Goal: Task Accomplishment & Management: Manage account settings

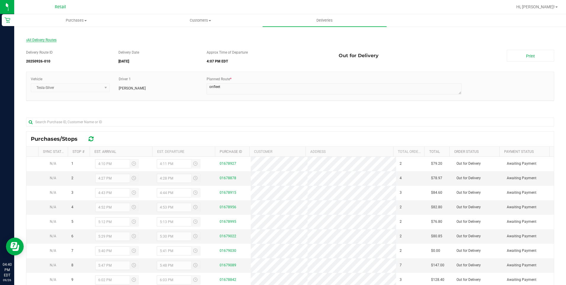
click at [51, 39] on span "All Delivery Routes" at bounding box center [41, 40] width 30 height 4
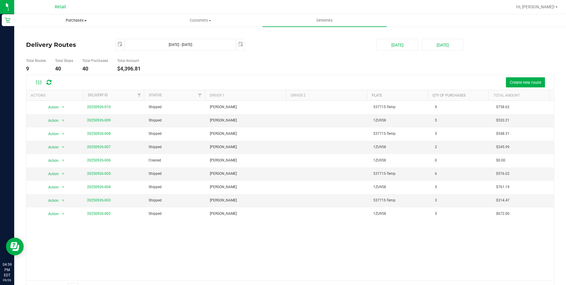
drag, startPoint x: 79, startPoint y: 19, endPoint x: 68, endPoint y: 26, distance: 13.5
click at [79, 19] on span "Purchases" at bounding box center [75, 20] width 123 height 5
click at [54, 36] on span "Summary of purchases" at bounding box center [44, 35] width 61 height 5
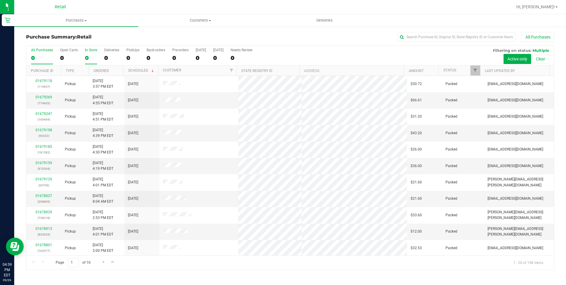
click at [87, 56] on div "0" at bounding box center [91, 57] width 12 height 7
click at [0, 0] on input "In Store 0" at bounding box center [0, 0] width 0 height 0
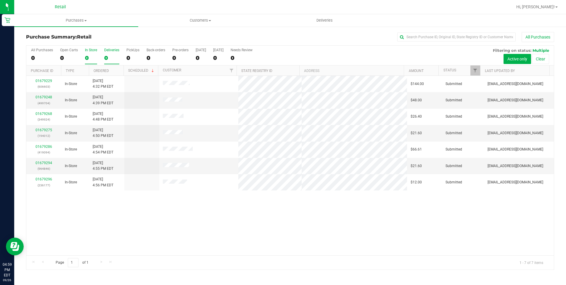
click at [104, 58] on div "0" at bounding box center [111, 57] width 15 height 7
click at [0, 0] on input "Deliveries 0" at bounding box center [0, 0] width 0 height 0
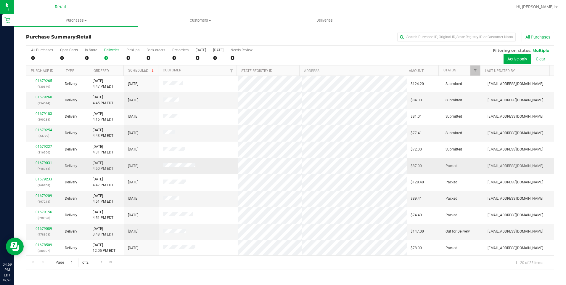
click at [43, 162] on link "01679031" at bounding box center [44, 163] width 17 height 4
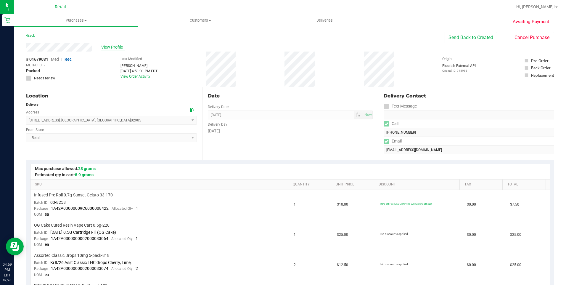
click at [117, 44] on span "View Profile" at bounding box center [113, 47] width 24 height 6
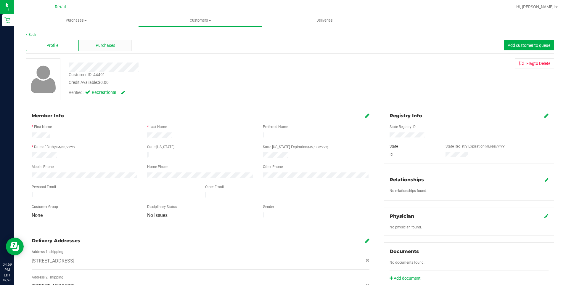
click at [117, 46] on div "Purchases" at bounding box center [105, 45] width 53 height 11
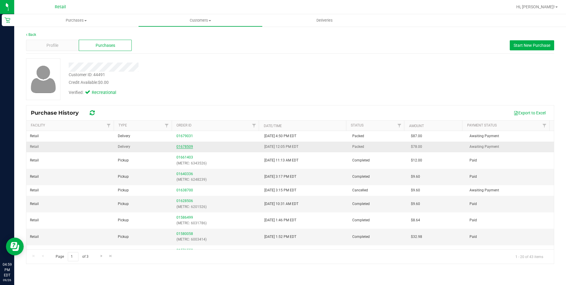
click at [178, 147] on link "01678509" at bounding box center [184, 146] width 17 height 4
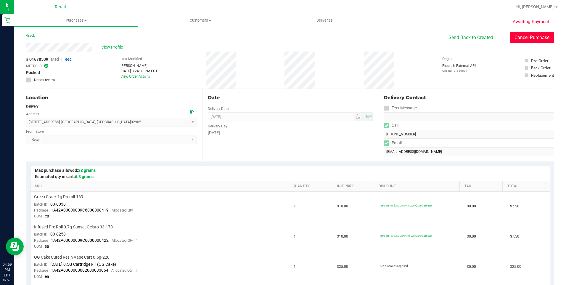
click at [520, 36] on button "Cancel Purchase" at bounding box center [531, 37] width 44 height 11
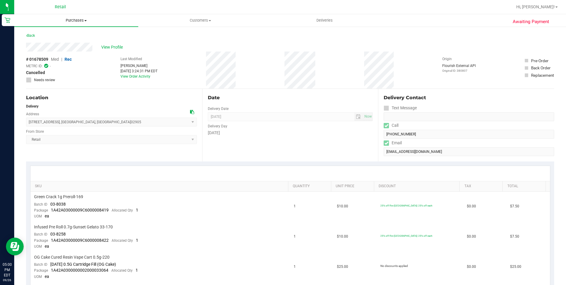
drag, startPoint x: 72, startPoint y: 19, endPoint x: 73, endPoint y: 22, distance: 3.0
click at [72, 19] on span "Purchases" at bounding box center [76, 20] width 124 height 5
click at [49, 43] on span "Fulfillment" at bounding box center [32, 42] width 37 height 5
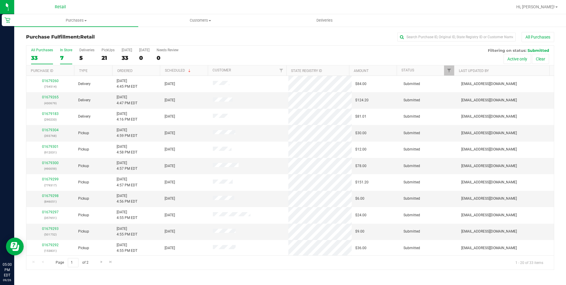
click at [71, 58] on div "7" at bounding box center [66, 57] width 12 height 7
click at [0, 0] on input "In Store 7" at bounding box center [0, 0] width 0 height 0
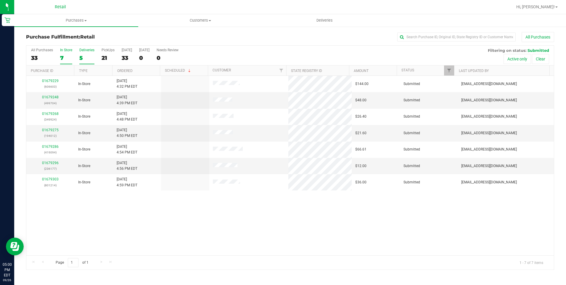
click at [79, 57] on div "5" at bounding box center [86, 57] width 15 height 7
click at [0, 0] on input "Deliveries 5" at bounding box center [0, 0] width 0 height 0
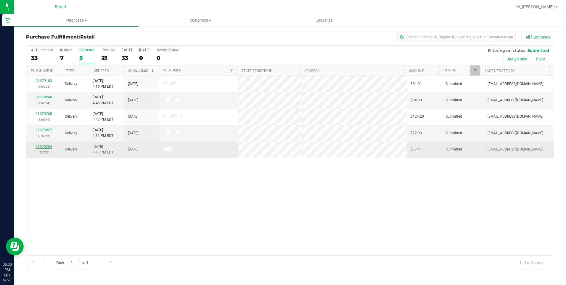
click at [49, 145] on link "01679254" at bounding box center [44, 146] width 17 height 4
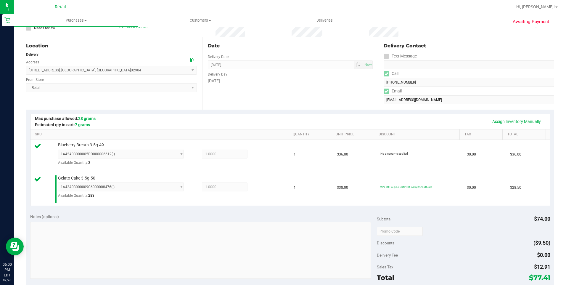
scroll to position [178, 0]
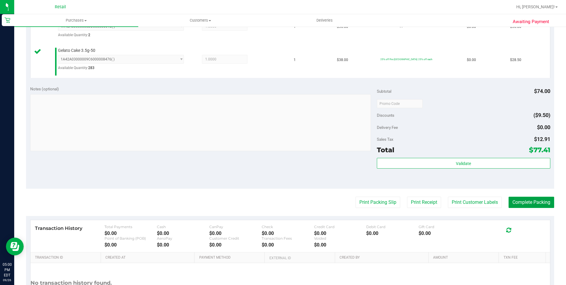
click at [524, 202] on button "Complete Packing" at bounding box center [531, 201] width 46 height 11
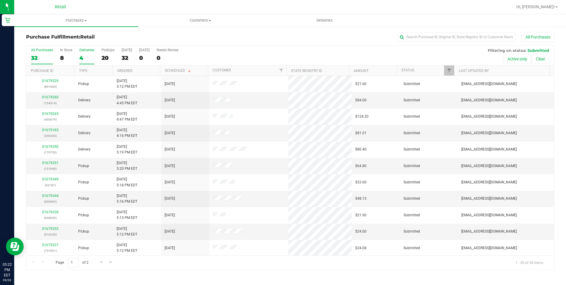
click at [86, 55] on div "4" at bounding box center [86, 57] width 15 height 7
click at [0, 0] on input "Deliveries 4" at bounding box center [0, 0] width 0 height 0
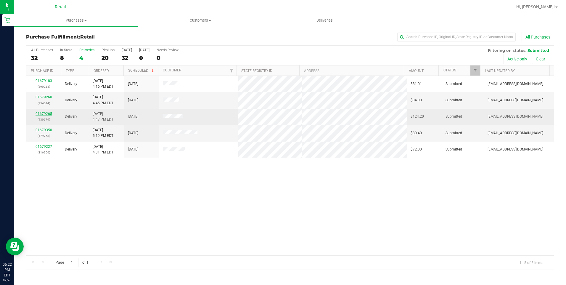
click at [40, 113] on link "01679265" at bounding box center [44, 114] width 17 height 4
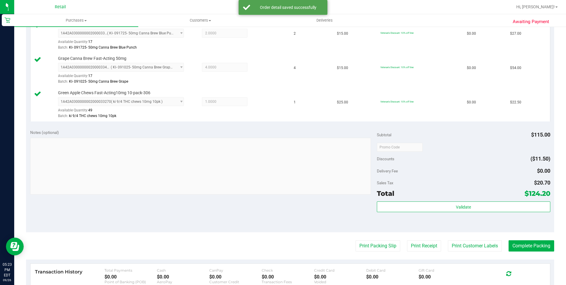
scroll to position [178, 0]
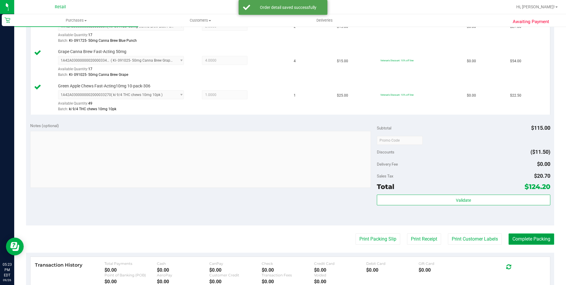
click at [531, 236] on button "Complete Packing" at bounding box center [531, 238] width 46 height 11
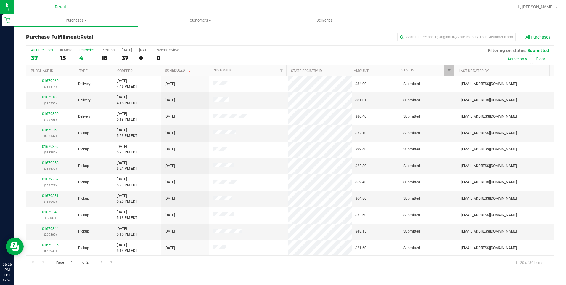
click at [86, 52] on label "Deliveries 4" at bounding box center [86, 56] width 15 height 16
click at [0, 0] on input "Deliveries 4" at bounding box center [0, 0] width 0 height 0
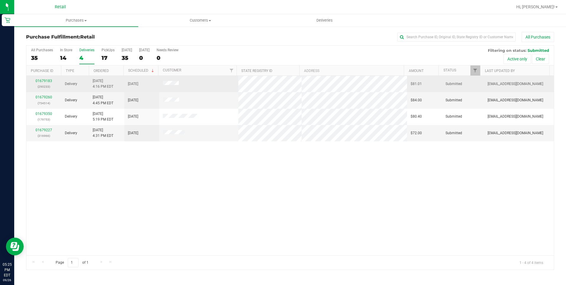
click at [46, 78] on div "01679183 (290233)" at bounding box center [44, 83] width 28 height 11
click at [45, 80] on link "01679183" at bounding box center [44, 81] width 17 height 4
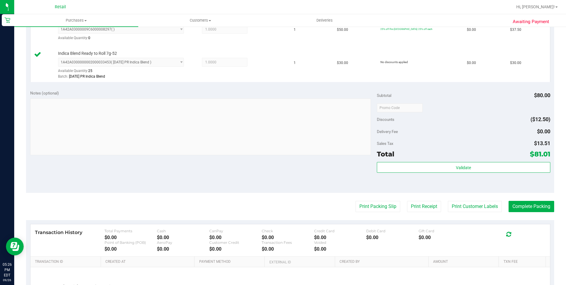
scroll to position [178, 0]
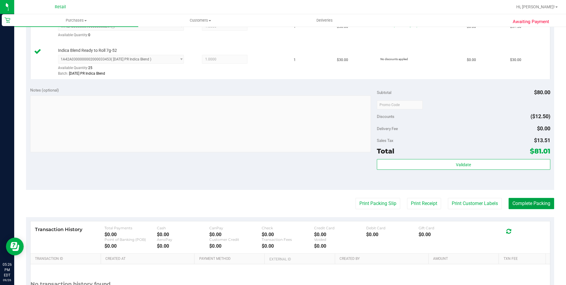
click at [530, 206] on button "Complete Packing" at bounding box center [531, 203] width 46 height 11
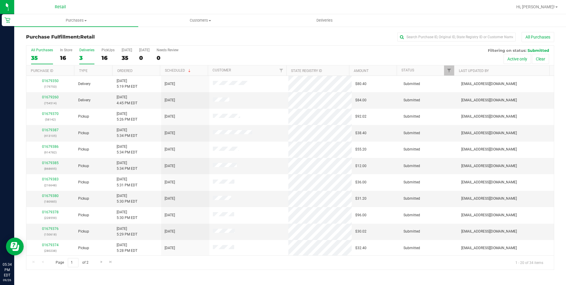
click at [79, 57] on div "3" at bounding box center [86, 57] width 15 height 7
click at [0, 0] on input "Deliveries 3" at bounding box center [0, 0] width 0 height 0
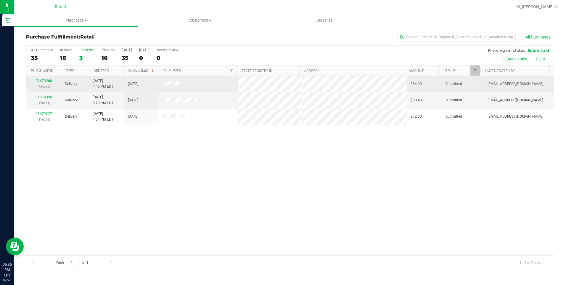
click at [47, 81] on link "01679260" at bounding box center [44, 81] width 17 height 4
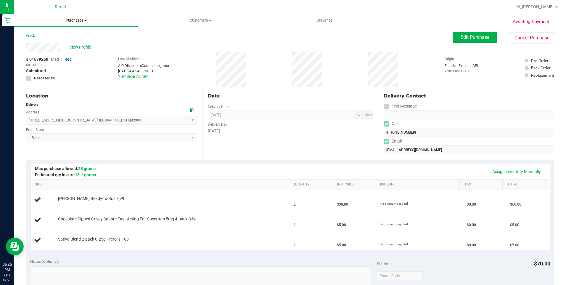
click at [68, 17] on uib-tab-heading "Purchases Summary of purchases Fulfillment All purchases" at bounding box center [76, 20] width 124 height 12
click at [59, 38] on span "Summary of purchases" at bounding box center [44, 35] width 61 height 5
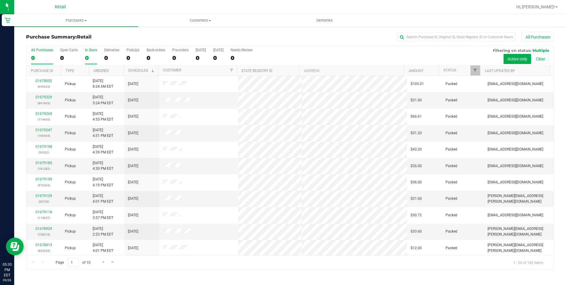
click at [88, 58] on div "0" at bounding box center [91, 57] width 12 height 7
click at [0, 0] on input "In Store 0" at bounding box center [0, 0] width 0 height 0
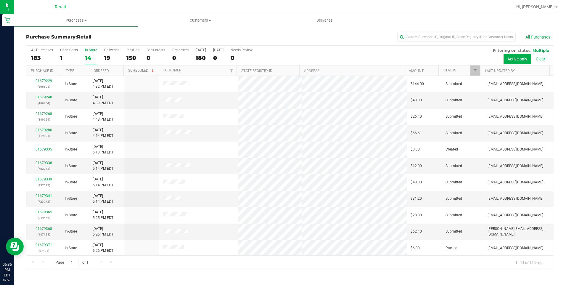
click at [88, 58] on div "14" at bounding box center [91, 57] width 12 height 7
click at [0, 0] on input "In Store 14" at bounding box center [0, 0] width 0 height 0
click at [103, 56] on div "All Purchases 183 Open Carts 1 In Store 14 Deliveries 19 PickUps 150 Back-order…" at bounding box center [289, 56] width 527 height 20
click at [108, 61] on div "19" at bounding box center [111, 57] width 15 height 7
click at [0, 0] on input "Deliveries 19" at bounding box center [0, 0] width 0 height 0
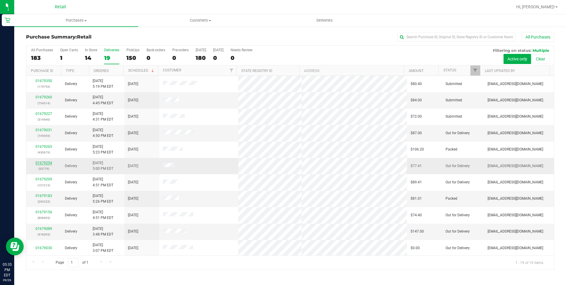
click at [45, 162] on link "01679254" at bounding box center [44, 163] width 17 height 4
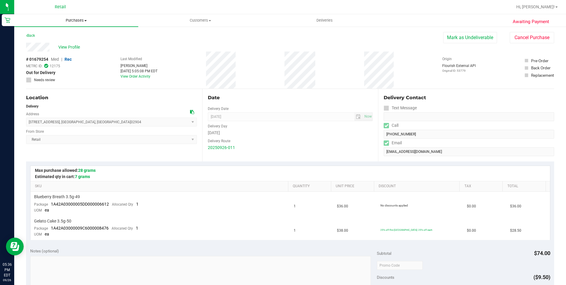
click at [81, 20] on span "Purchases" at bounding box center [76, 20] width 124 height 5
click at [60, 34] on span "Summary of purchases" at bounding box center [44, 35] width 61 height 5
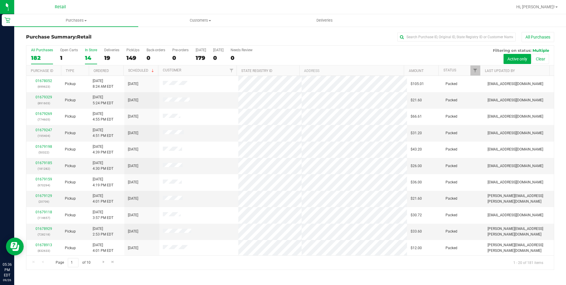
click at [89, 62] on label "In Store 14" at bounding box center [91, 56] width 12 height 16
click at [0, 0] on input "In Store 14" at bounding box center [0, 0] width 0 height 0
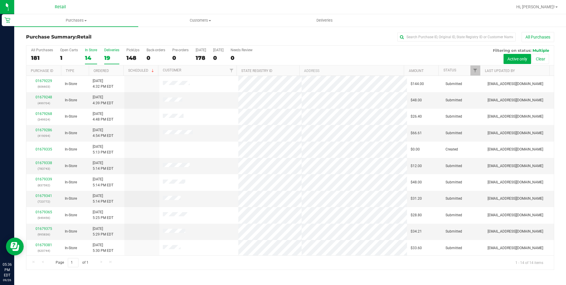
click at [113, 59] on div "19" at bounding box center [111, 57] width 15 height 7
click at [0, 0] on input "Deliveries 19" at bounding box center [0, 0] width 0 height 0
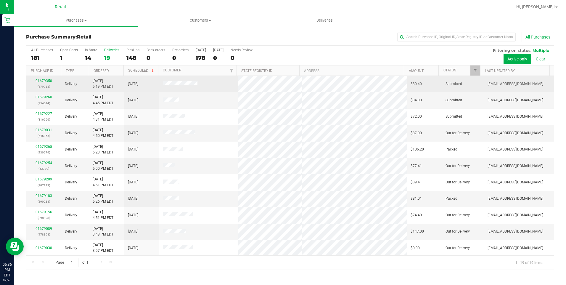
click at [47, 83] on div "01679350 (179753)" at bounding box center [44, 83] width 28 height 11
click at [38, 80] on link "01679350" at bounding box center [44, 81] width 17 height 4
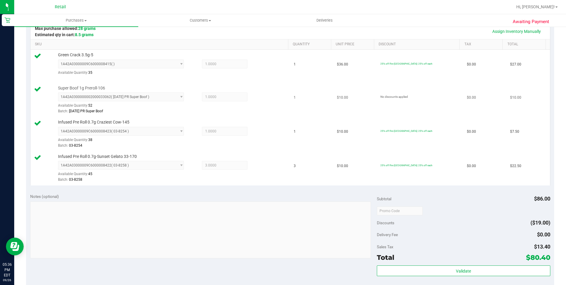
scroll to position [178, 0]
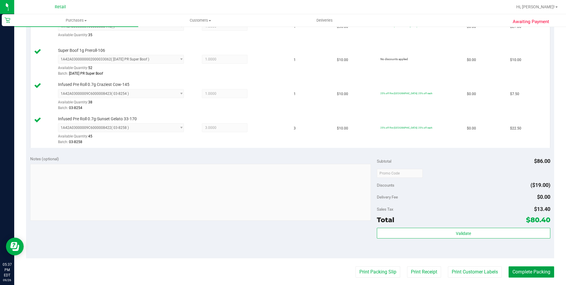
click at [527, 269] on button "Complete Packing" at bounding box center [531, 271] width 46 height 11
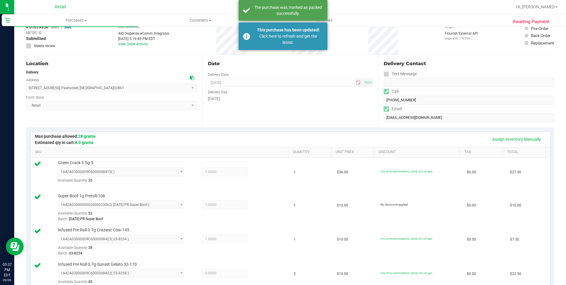
scroll to position [0, 0]
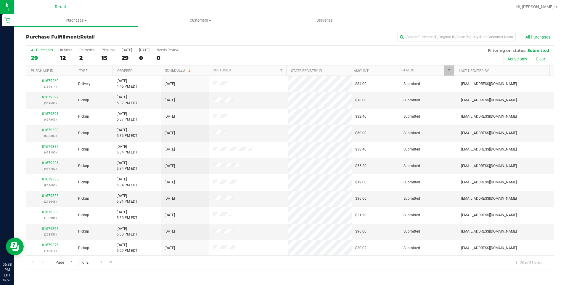
click at [78, 55] on div "All Purchases 29 In Store 12 Deliveries 2 PickUps 15 Today 29 Tomorrow 0 Needs …" at bounding box center [289, 56] width 527 height 20
click at [82, 58] on div "2" at bounding box center [86, 57] width 15 height 7
click at [0, 0] on input "Deliveries 2" at bounding box center [0, 0] width 0 height 0
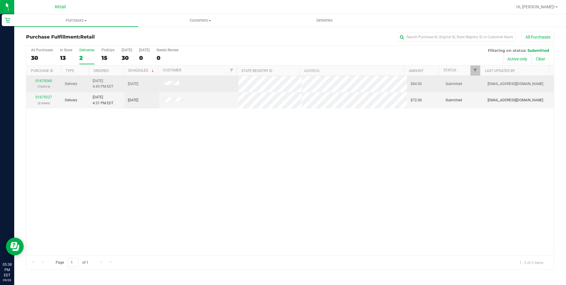
click at [46, 83] on div "01679260 (754514)" at bounding box center [44, 83] width 28 height 11
click at [46, 80] on link "01679260" at bounding box center [44, 81] width 17 height 4
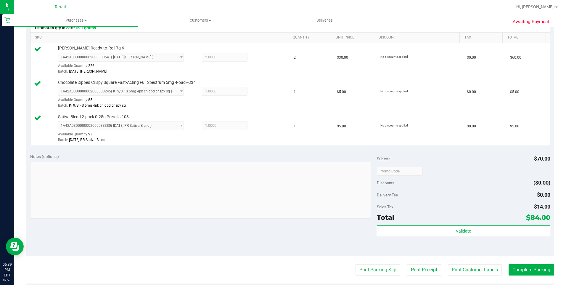
scroll to position [148, 0]
click at [519, 269] on button "Complete Packing" at bounding box center [531, 268] width 46 height 11
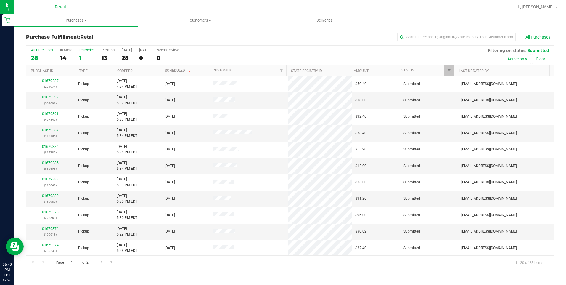
click at [81, 57] on div "1" at bounding box center [86, 57] width 15 height 7
click at [0, 0] on input "Deliveries 1" at bounding box center [0, 0] width 0 height 0
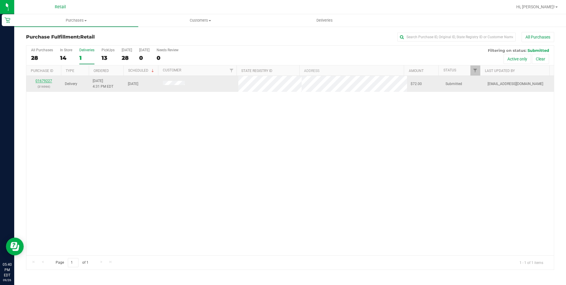
click at [46, 81] on link "01679227" at bounding box center [44, 81] width 17 height 4
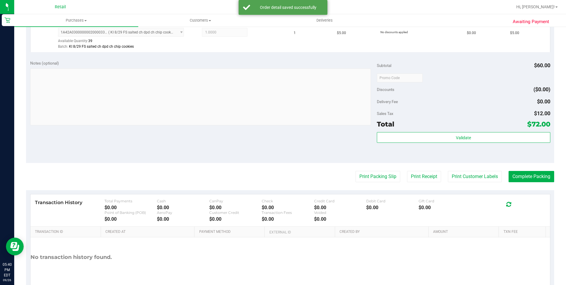
scroll to position [266, 0]
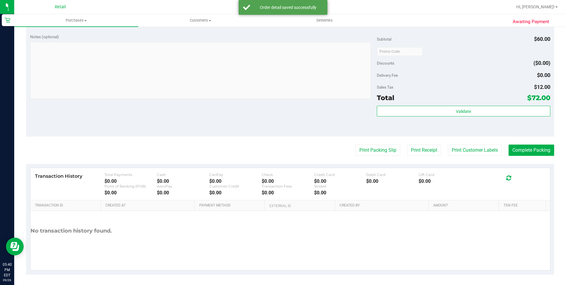
click at [536, 142] on purchase-details "Back Edit Purchase Cancel Purchase View Profile # 01679227 Med | Rec METRC ID: …" at bounding box center [290, 20] width 528 height 509
click at [532, 154] on button "Complete Packing" at bounding box center [531, 149] width 46 height 11
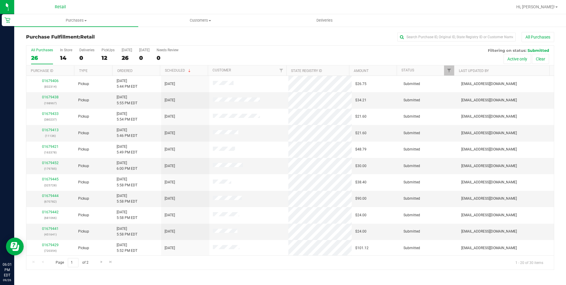
click at [78, 56] on div "All Purchases 26 In Store 14 Deliveries 0 PickUps 12 Today 26 Tomorrow 0 Needs …" at bounding box center [289, 56] width 527 height 20
click at [82, 58] on div "0" at bounding box center [86, 57] width 15 height 7
click at [0, 0] on input "Deliveries 0" at bounding box center [0, 0] width 0 height 0
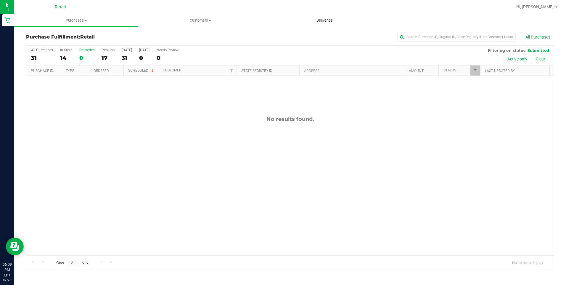
click at [330, 21] on span "Deliveries" at bounding box center [324, 20] width 32 height 5
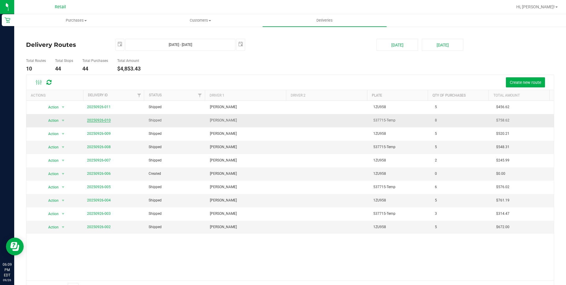
click at [93, 119] on link "20250926-010" at bounding box center [99, 120] width 24 height 4
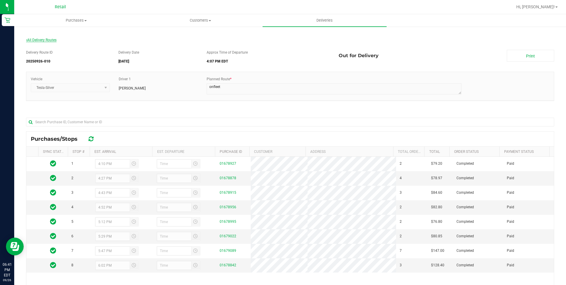
click at [41, 40] on span "All Delivery Routes" at bounding box center [41, 40] width 30 height 4
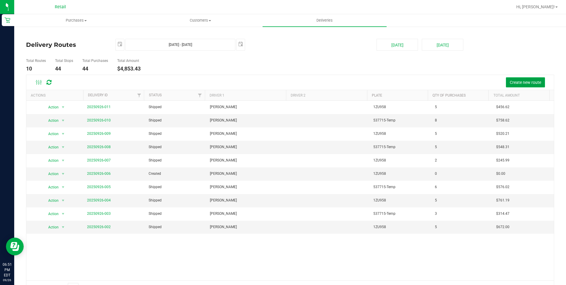
click at [514, 80] on span "Create new route" at bounding box center [524, 82] width 31 height 5
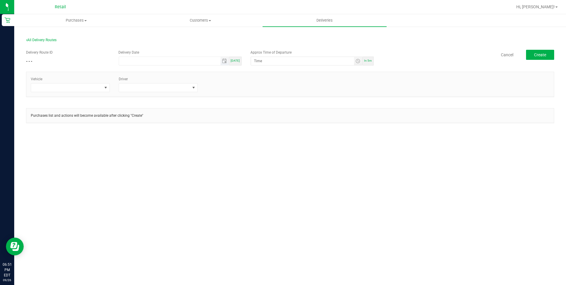
type input "month/day/year"
click at [174, 58] on input "month/day/year" at bounding box center [169, 61] width 101 height 8
click at [236, 57] on div "[DATE]" at bounding box center [235, 61] width 12 height 9
type input "[DATE]"
click at [366, 59] on span "In 5m" at bounding box center [368, 60] width 8 height 3
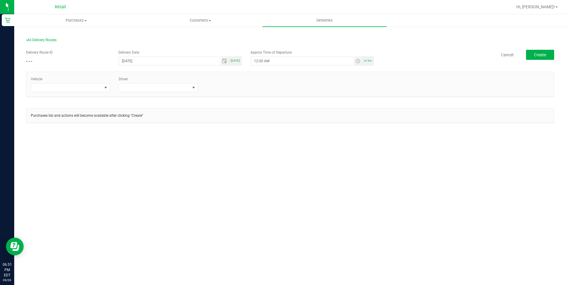
type input "6:56 PM"
click at [104, 88] on span at bounding box center [105, 87] width 5 height 5
click at [58, 135] on li "Tesla-Silver" at bounding box center [70, 133] width 78 height 10
click at [175, 90] on span at bounding box center [154, 87] width 71 height 8
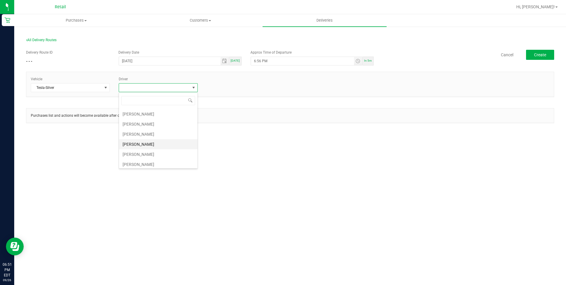
scroll to position [59, 0]
click at [144, 126] on li "[PERSON_NAME]" at bounding box center [158, 124] width 78 height 10
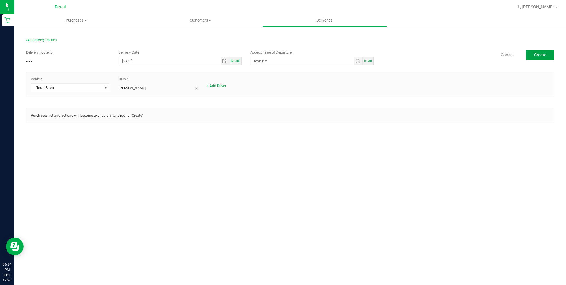
click at [538, 57] on button "Create" at bounding box center [540, 55] width 28 height 10
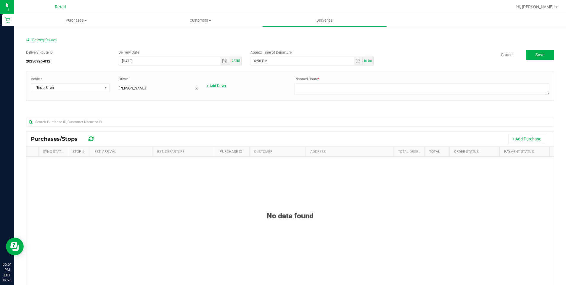
click at [528, 139] on button "+ Add Purchase" at bounding box center [526, 139] width 37 height 10
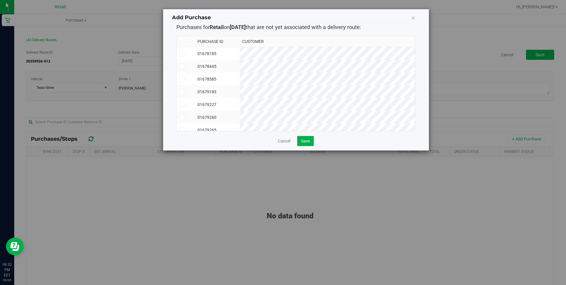
click at [181, 54] on icon at bounding box center [182, 54] width 4 height 0
click at [0, 0] on input "checkbox" at bounding box center [0, 0] width 0 height 0
click at [183, 101] on td at bounding box center [186, 104] width 19 height 13
click at [181, 112] on icon at bounding box center [182, 112] width 4 height 0
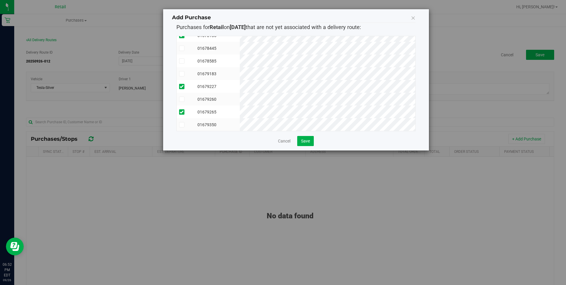
click at [0, 0] on input "checkbox" at bounding box center [0, 0] width 0 height 0
click at [183, 125] on icon at bounding box center [182, 125] width 4 height 0
click at [0, 0] on input "checkbox" at bounding box center [0, 0] width 0 height 0
click at [304, 141] on span "Save" at bounding box center [305, 140] width 9 height 5
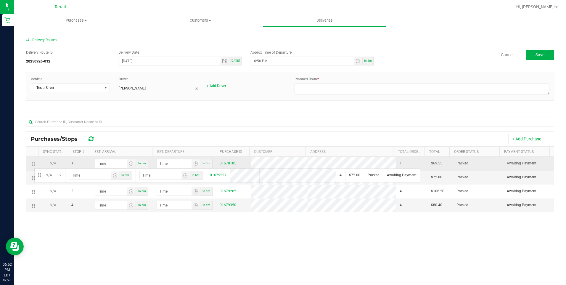
drag, startPoint x: 33, startPoint y: 180, endPoint x: 36, endPoint y: 160, distance: 19.4
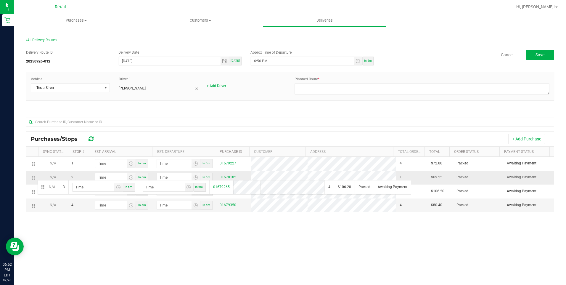
drag, startPoint x: 33, startPoint y: 193, endPoint x: 37, endPoint y: 173, distance: 20.1
click at [188, 232] on div "N/A 1 In 5m In 6m 01679227 4 $72.00 Packed Awaiting Payment N/A 2 In 5m In 6m 0…" at bounding box center [289, 246] width 527 height 179
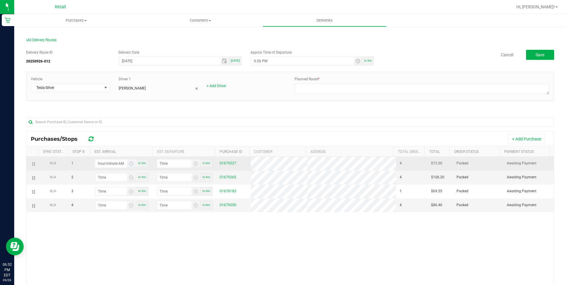
click at [117, 163] on input "hour:minute AM" at bounding box center [111, 163] width 32 height 8
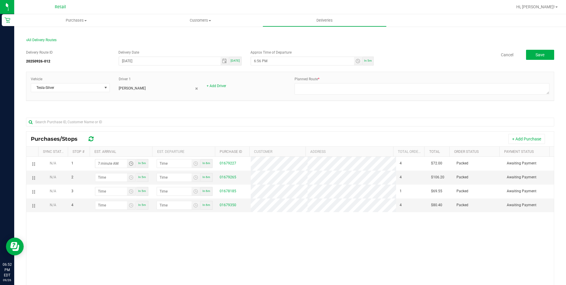
type input "7:01 AM"
type input "7:02 AM"
type input "7:10 AM"
type input "7:11 AM"
type input "7:10 PM"
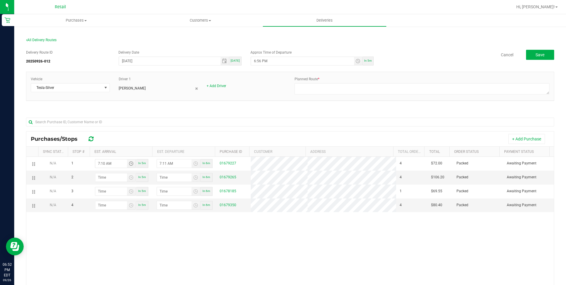
type input "7:11 PM"
type input "7:10 PM"
click at [106, 177] on input "hour:minute AM" at bounding box center [111, 177] width 32 height 8
type input "7:02 AM"
type input "7:03 AM"
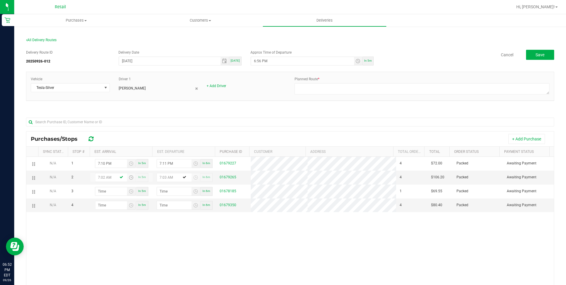
type input "7:28 AM"
type input "7:29 AM"
type input "7:28 PM"
type input "7:29 PM"
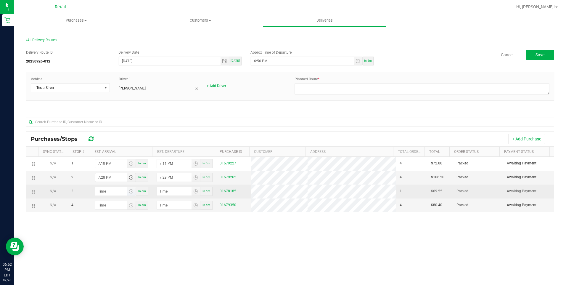
type input "7:28 PM"
click at [113, 187] on input at bounding box center [111, 191] width 32 height 8
click at [110, 189] on input "hour:minute AM" at bounding box center [111, 191] width 32 height 8
click at [103, 189] on input "hour:minute AM" at bounding box center [111, 191] width 32 height 8
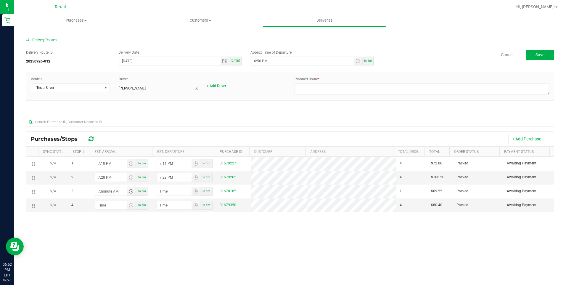
type input "7:05 AM"
type input "7:06 AM"
type input "7:53 AM"
type input "7:54 AM"
type input "7:53 AM"
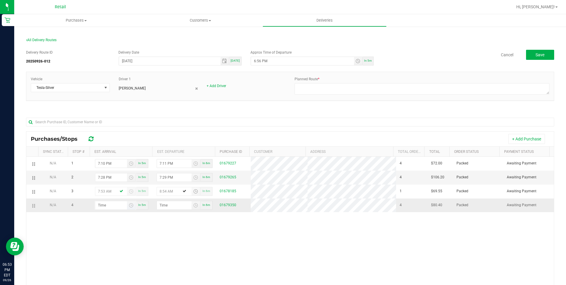
type input "8:54 AM"
click at [114, 203] on input "hour:minute AM" at bounding box center [111, 205] width 32 height 8
type input "8:02 AM"
type input "8:03 AM"
type input "8:25 AM"
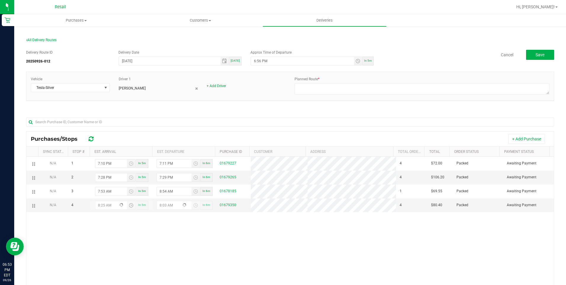
type input "8:26 AM"
type input "8:25 PM"
type input "8:26 PM"
type input "8:25 PM"
click at [415, 245] on div "N/A 1 7:10 PM In 5m 7:11 PM In 6m 01679227 4 $72.00 Packed Awaiting Payment N/A…" at bounding box center [289, 246] width 527 height 179
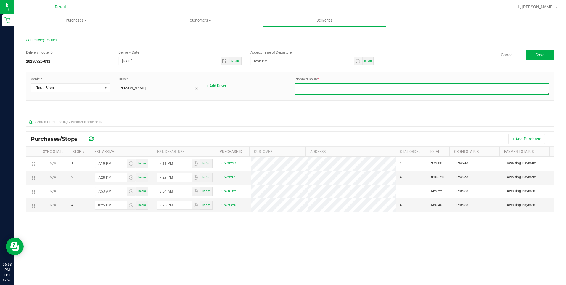
click at [369, 91] on textarea at bounding box center [421, 88] width 255 height 11
type textarea "ONfleet"
click at [534, 50] on button "Save" at bounding box center [540, 55] width 28 height 10
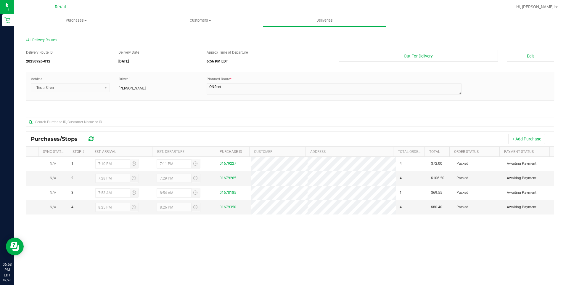
click at [409, 48] on div "Delivery Route ID 20250926-012 Delivery Date 09/26/2025 Approx Time of Departur…" at bounding box center [290, 199] width 528 height 309
click at [407, 53] on button "Out For Delivery" at bounding box center [417, 56] width 159 height 12
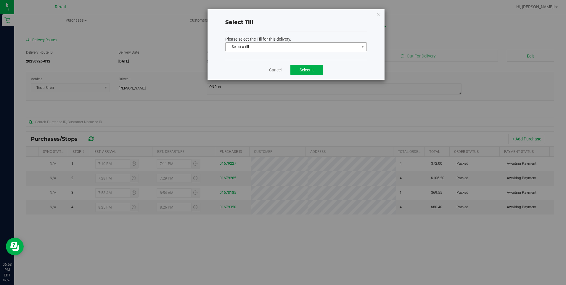
click at [311, 49] on span "Select a till" at bounding box center [291, 47] width 133 height 8
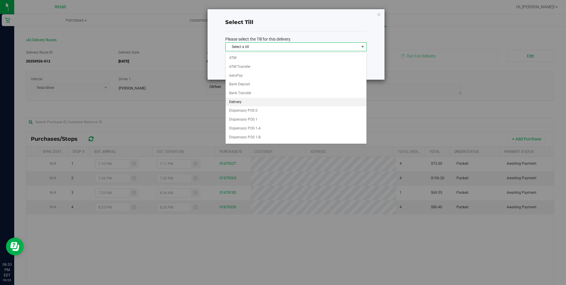
click at [240, 101] on li "Delivery" at bounding box center [295, 102] width 141 height 9
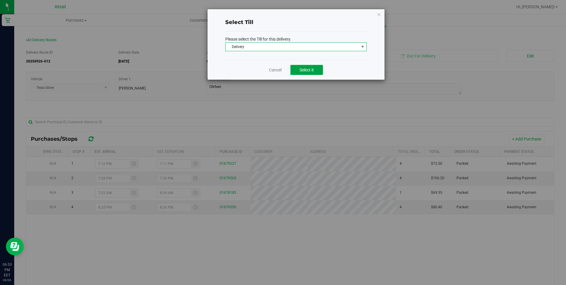
click at [317, 72] on button "Select it" at bounding box center [306, 70] width 33 height 10
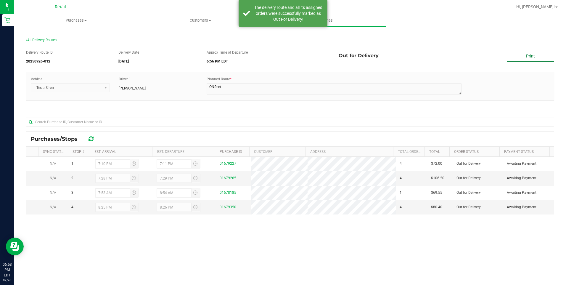
click at [508, 57] on link "Print" at bounding box center [530, 56] width 47 height 12
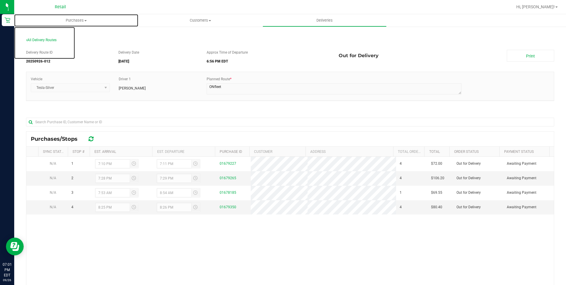
click at [67, 18] on span "Purchases" at bounding box center [76, 20] width 124 height 5
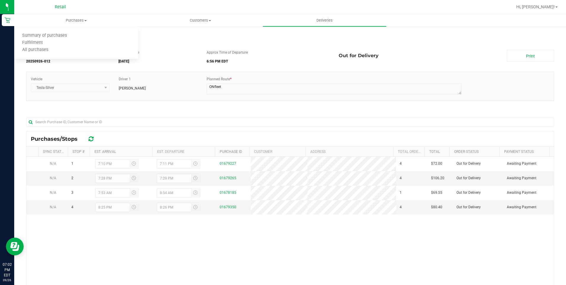
click at [245, 43] on div "All Delivery Routes" at bounding box center [290, 41] width 528 height 8
click at [34, 40] on span "All Delivery Routes" at bounding box center [41, 40] width 30 height 4
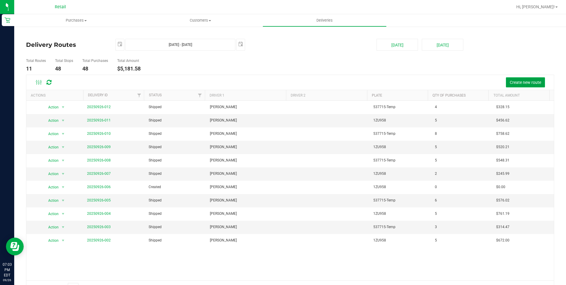
click at [520, 84] on span "Create new route" at bounding box center [524, 82] width 31 height 5
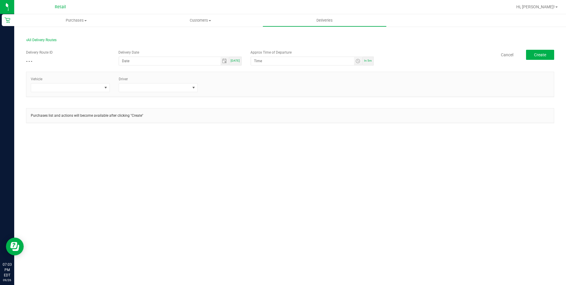
click at [231, 59] on div "[DATE]" at bounding box center [235, 61] width 12 height 9
type input "[DATE]"
click at [367, 62] on span "In 5m" at bounding box center [368, 60] width 8 height 3
click at [261, 61] on input "7:08 PM" at bounding box center [302, 61] width 103 height 8
type input "7:30 PM"
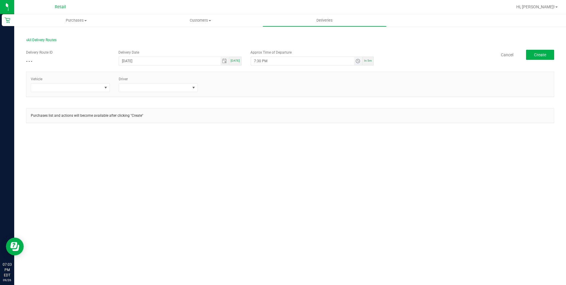
click at [259, 61] on input "7:30 PM" at bounding box center [302, 61] width 103 height 8
type input "7:minute PM"
type input "12/31/1969"
type input "7:15 PM"
click at [82, 87] on span at bounding box center [66, 87] width 71 height 8
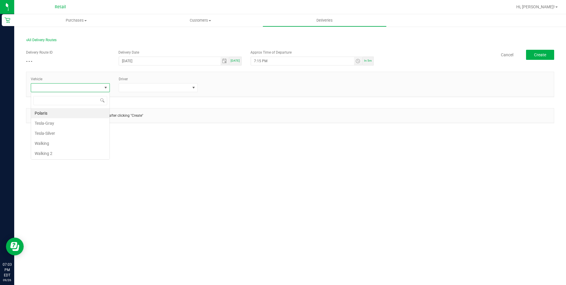
scroll to position [9, 79]
click at [64, 133] on li "Tesla-Silver" at bounding box center [70, 133] width 78 height 10
click at [93, 88] on span "Tesla-Silver" at bounding box center [66, 87] width 71 height 8
click at [61, 122] on li "Tesla-Gray" at bounding box center [70, 123] width 78 height 10
click at [179, 88] on span at bounding box center [154, 87] width 71 height 8
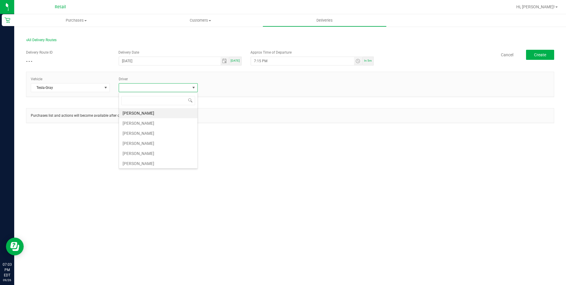
click at [146, 141] on li "[PERSON_NAME]" at bounding box center [158, 143] width 78 height 10
click at [544, 54] on span "Create" at bounding box center [540, 54] width 12 height 5
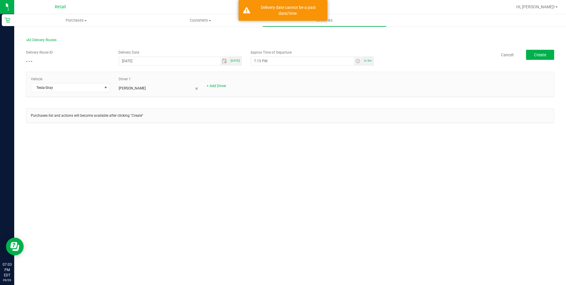
click at [236, 60] on span "[DATE]" at bounding box center [234, 60] width 9 height 3
type input "[DATE]"
click at [548, 57] on button "Create" at bounding box center [540, 55] width 28 height 10
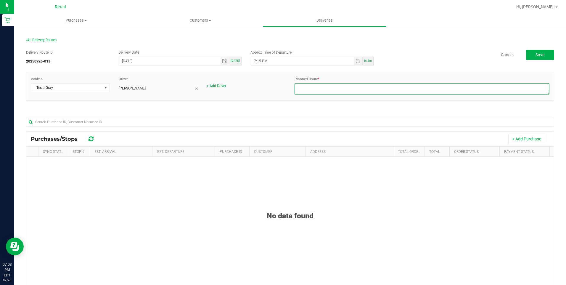
click at [321, 87] on textarea at bounding box center [421, 88] width 255 height 11
type textarea "onfeet"
click at [518, 139] on button "+ Add Purchase" at bounding box center [526, 139] width 37 height 10
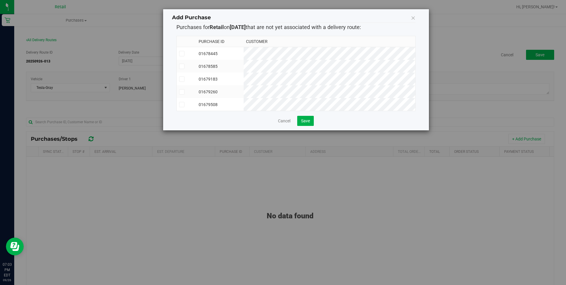
click at [180, 104] on icon at bounding box center [182, 104] width 4 height 0
click at [0, 0] on input "checkbox" at bounding box center [0, 0] width 0 height 0
click at [181, 81] on span at bounding box center [181, 78] width 5 height 5
click at [0, 0] on input "checkbox" at bounding box center [0, 0] width 0 height 0
click at [181, 92] on icon at bounding box center [182, 92] width 4 height 0
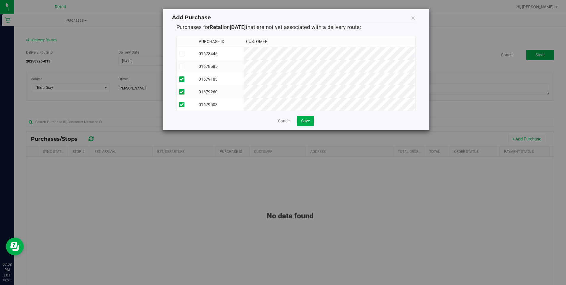
click at [0, 0] on input "checkbox" at bounding box center [0, 0] width 0 height 0
click at [184, 65] on label at bounding box center [186, 66] width 15 height 5
click at [0, 0] on input "checkbox" at bounding box center [0, 0] width 0 height 0
click at [306, 123] on span "Save" at bounding box center [305, 120] width 9 height 5
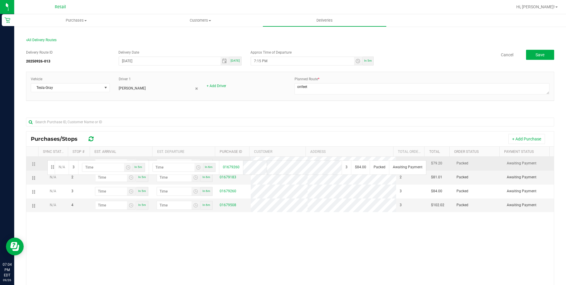
drag, startPoint x: 34, startPoint y: 185, endPoint x: 46, endPoint y: 159, distance: 28.2
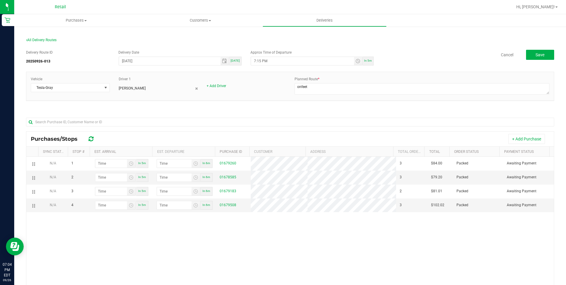
click at [230, 245] on div "N/A 1 In 5m In 6m 01679260 3 $84.00 Packed Awaiting Payment N/A 2 In 5m In 6m 0…" at bounding box center [289, 246] width 527 height 179
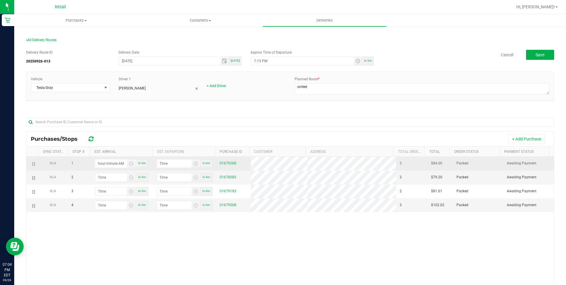
click at [101, 165] on input "hour:minute AM" at bounding box center [111, 163] width 32 height 8
type input "7:02 AM"
type input "7:03 AM"
type input "7:27 AM"
type input "7:28 AM"
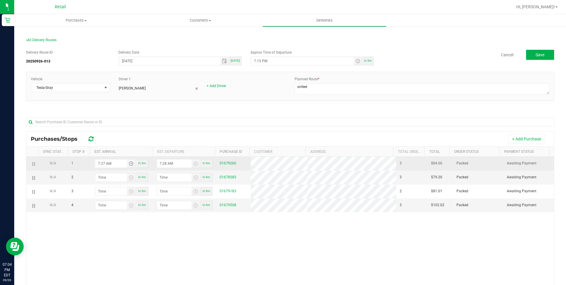
type input "7:27 PM"
type input "7:28 PM"
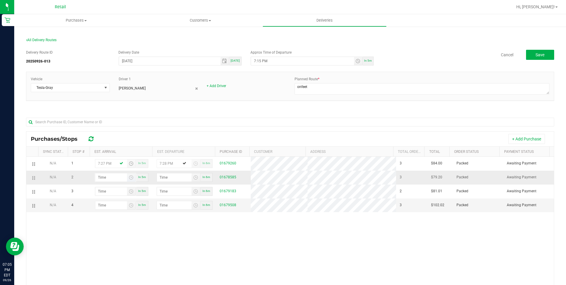
type input "7:27 PM"
click at [109, 180] on input "hour:minute AM" at bounding box center [111, 177] width 32 height 8
type input "7:04 AM"
type input "7:05 AM"
type input "7:41 AM"
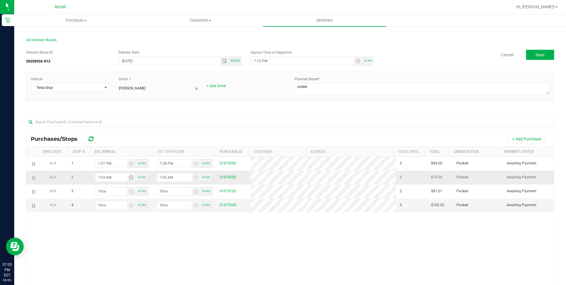
type input "7:42 AM"
type input "7:41 PM"
type input "7:42 PM"
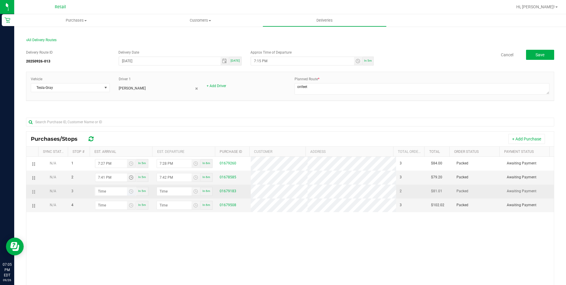
type input "7:41 PM"
click at [120, 191] on input "hour:minute AM" at bounding box center [111, 191] width 32 height 8
type input "7:04 AM"
type input "7:05 AM"
type input "7:48 AM"
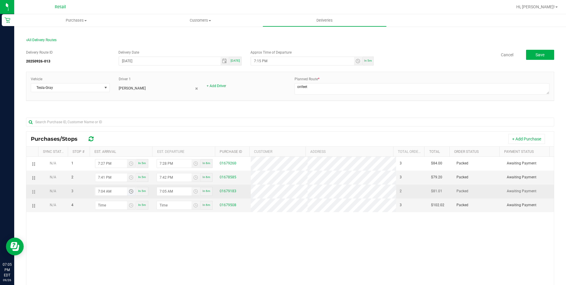
type input "7:49 AM"
type input "7:48 PM"
type input "7:49 PM"
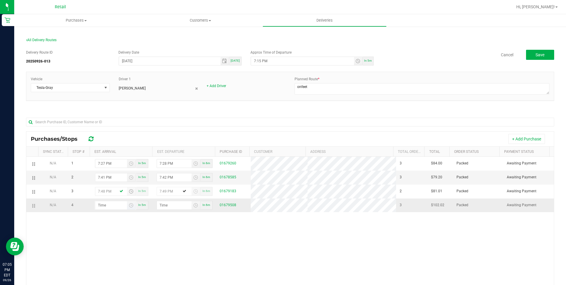
type input "7:48 PM"
click at [113, 208] on input "hour:minute AM" at bounding box center [111, 205] width 32 height 8
type input "8:00 AM"
type input "8:01 AM"
type input "8:03 AM"
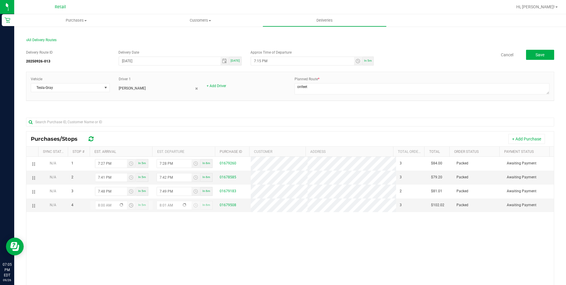
type input "8:04 AM"
type input "8:03 PM"
type input "8:04 PM"
type input "8:03 PM"
click at [201, 245] on div "N/A 1 7:27 PM In 5m 7:28 PM In 6m 01679260 3 $84.00 Packed Awaiting Payment N/A…" at bounding box center [289, 246] width 527 height 179
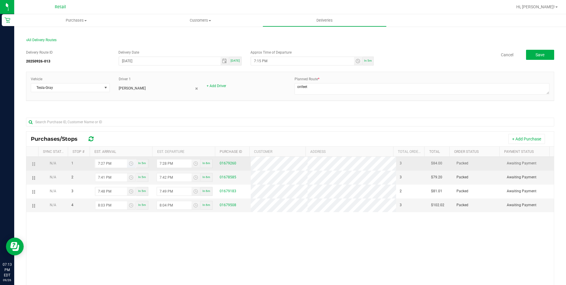
click at [104, 163] on input "7:27 PM" at bounding box center [111, 163] width 32 height 8
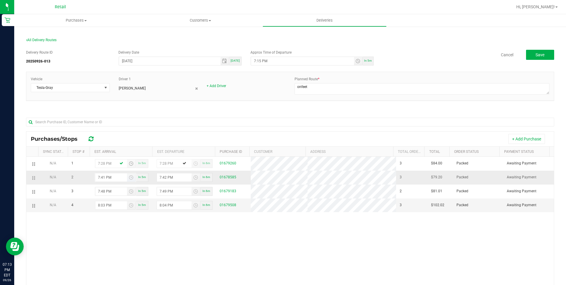
type input "7:28 PM"
click at [104, 178] on input "7:41 PM" at bounding box center [111, 177] width 32 height 8
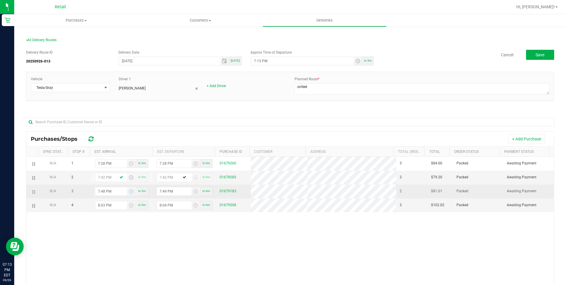
type input "7:42 PM"
click at [103, 190] on input "7:48 PM" at bounding box center [111, 191] width 32 height 8
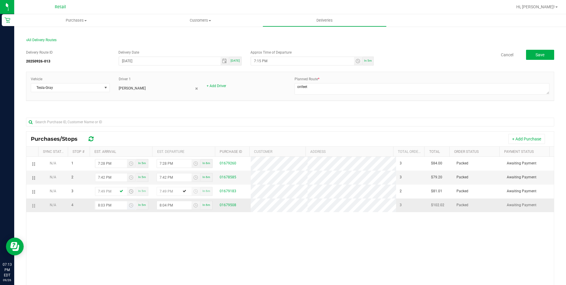
type input "7:49 PM"
click at [101, 204] on input "8:03 PM" at bounding box center [111, 205] width 32 height 8
type input "8:04 PM"
click at [537, 57] on button "Save" at bounding box center [540, 55] width 28 height 10
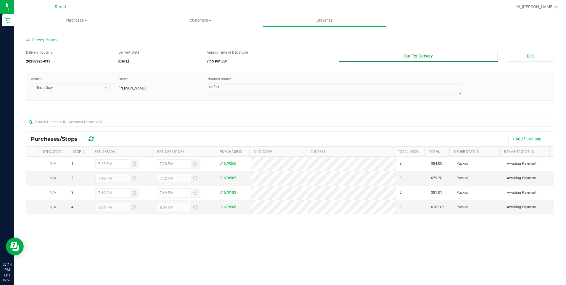
click at [432, 56] on button "Out For Delivery" at bounding box center [417, 56] width 159 height 12
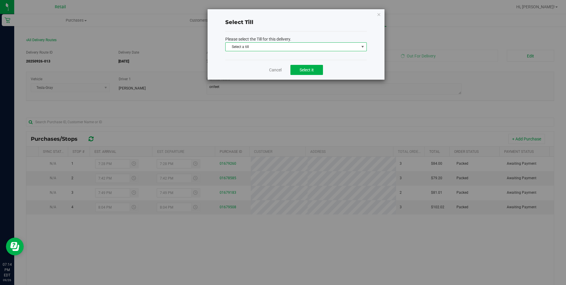
click at [259, 48] on span "Select a till" at bounding box center [291, 47] width 133 height 8
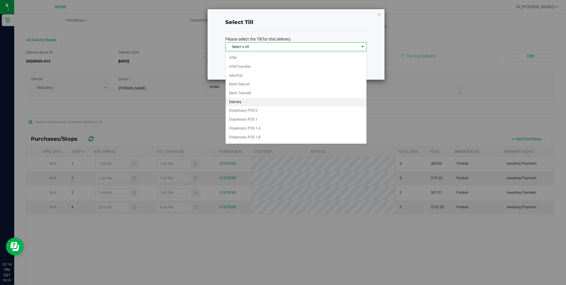
click at [233, 102] on li "Delivery" at bounding box center [295, 102] width 141 height 9
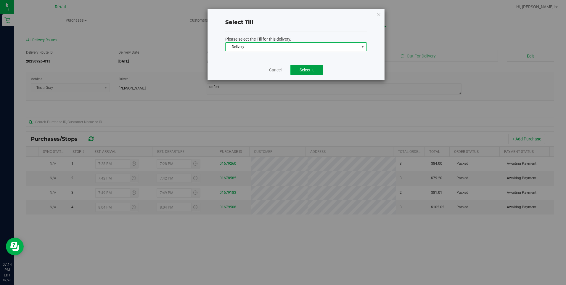
click at [318, 68] on button "Select it" at bounding box center [306, 70] width 33 height 10
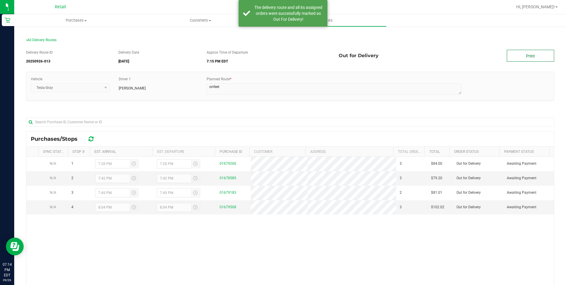
click at [513, 57] on link "Print" at bounding box center [530, 56] width 47 height 12
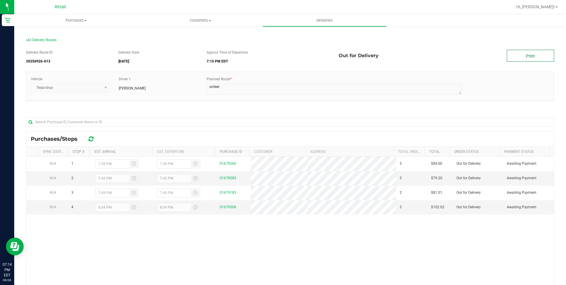
click at [523, 54] on link "Print" at bounding box center [530, 56] width 47 height 12
click at [53, 38] on span "All Delivery Routes" at bounding box center [41, 40] width 30 height 4
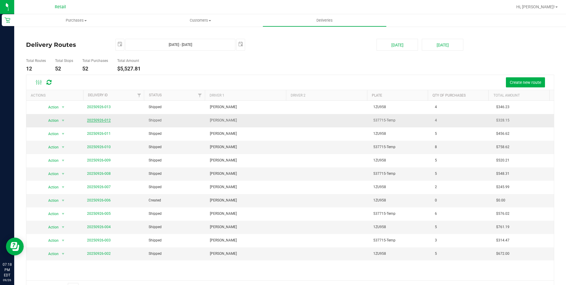
click at [94, 119] on link "20250926-012" at bounding box center [99, 120] width 24 height 4
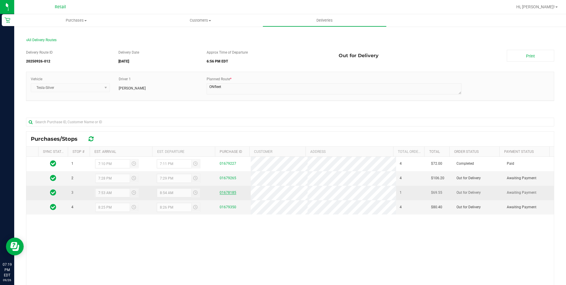
click at [233, 192] on div "01678185" at bounding box center [234, 193] width 28 height 6
click at [220, 191] on link "01678185" at bounding box center [228, 192] width 17 height 4
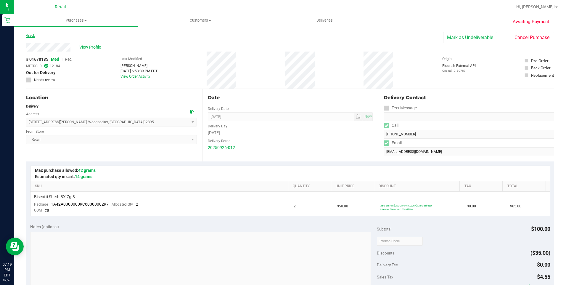
click at [30, 37] on link "Back" at bounding box center [30, 35] width 9 height 4
click at [31, 35] on link "Back" at bounding box center [30, 35] width 9 height 4
click at [31, 36] on link "Back" at bounding box center [30, 35] width 9 height 4
click at [29, 34] on link "Back" at bounding box center [30, 35] width 9 height 4
click at [92, 31] on div "Awaiting Payment Back Mark as Undeliverable Cancel Purchase View Profile # 0167…" at bounding box center [289, 250] width 551 height 449
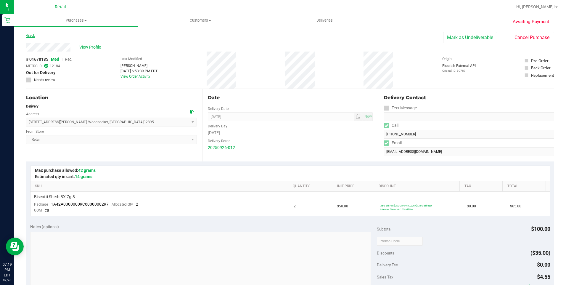
click at [30, 36] on link "Back" at bounding box center [30, 35] width 9 height 4
click at [133, 16] on uib-tab-heading "Purchases Summary of purchases Fulfillment All purchases" at bounding box center [76, 20] width 124 height 12
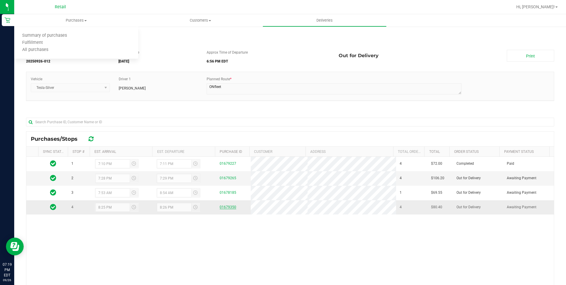
click at [228, 207] on link "01679350" at bounding box center [228, 207] width 17 height 4
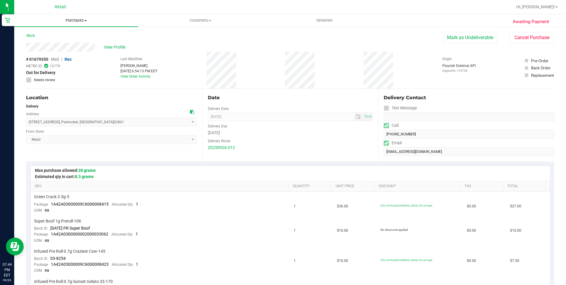
click at [75, 21] on span "Purchases" at bounding box center [76, 20] width 124 height 5
click at [55, 34] on span "Summary of purchases" at bounding box center [44, 35] width 61 height 5
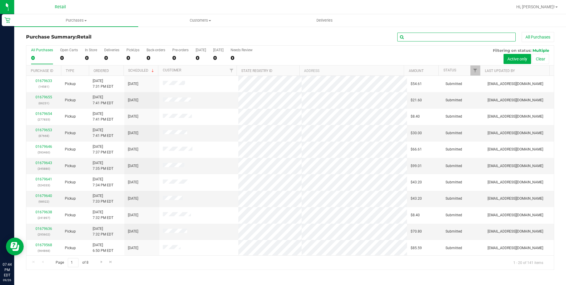
click at [450, 37] on input "text" at bounding box center [456, 37] width 118 height 9
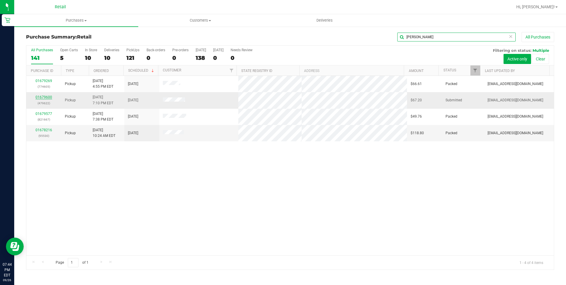
type input "john"
click at [46, 98] on link "01679600" at bounding box center [44, 97] width 17 height 4
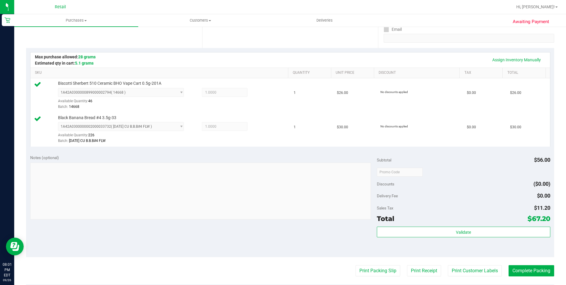
scroll to position [178, 0]
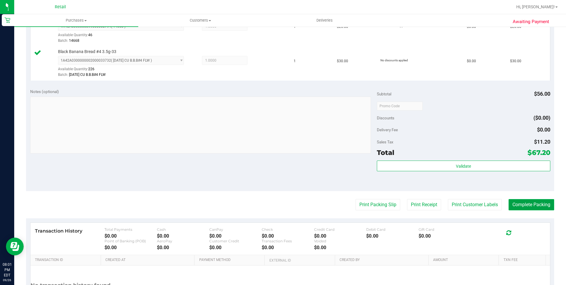
click at [531, 207] on button "Complete Packing" at bounding box center [531, 204] width 46 height 11
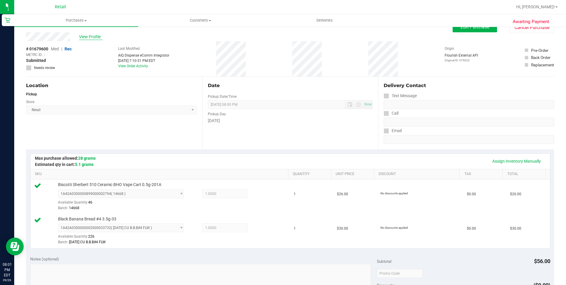
scroll to position [0, 0]
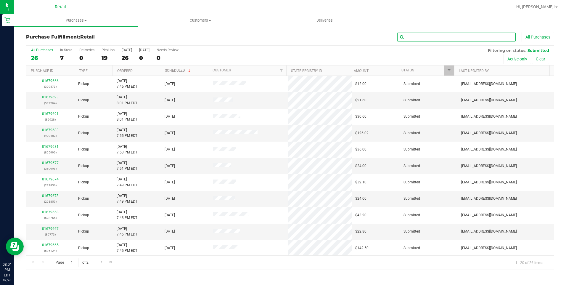
click at [422, 37] on input "text" at bounding box center [456, 37] width 118 height 9
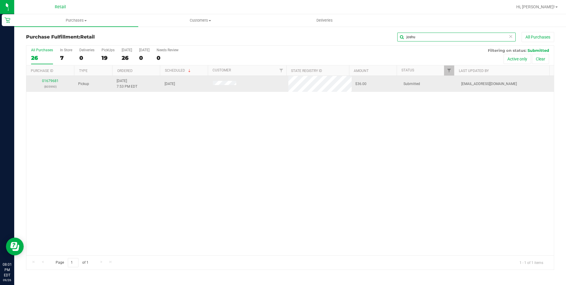
type input "joshu"
click at [49, 78] on td "01679681 (805990)" at bounding box center [50, 84] width 48 height 16
click at [49, 83] on div "01679681 (805990)" at bounding box center [50, 83] width 41 height 11
click at [51, 82] on link "01679681" at bounding box center [50, 81] width 17 height 4
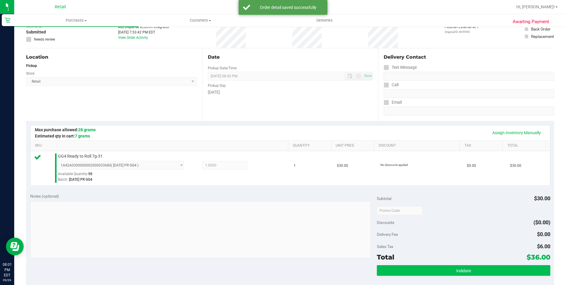
scroll to position [148, 0]
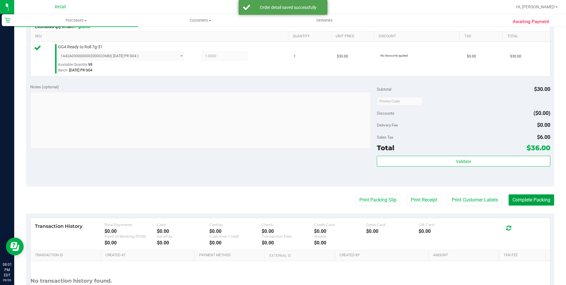
click at [525, 198] on button "Complete Packing" at bounding box center [531, 199] width 46 height 11
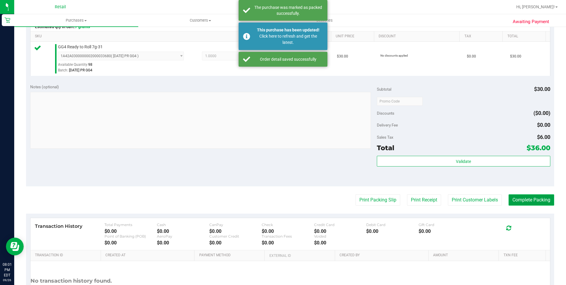
click at [525, 198] on button "Complete Packing" at bounding box center [531, 199] width 46 height 11
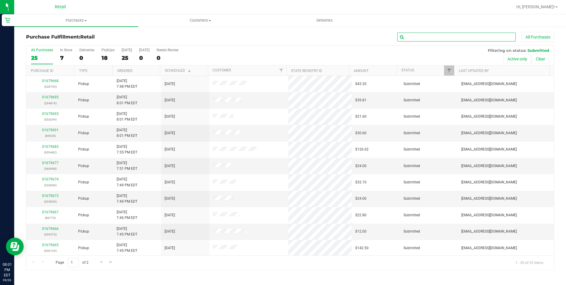
click at [405, 39] on input "text" at bounding box center [456, 37] width 118 height 9
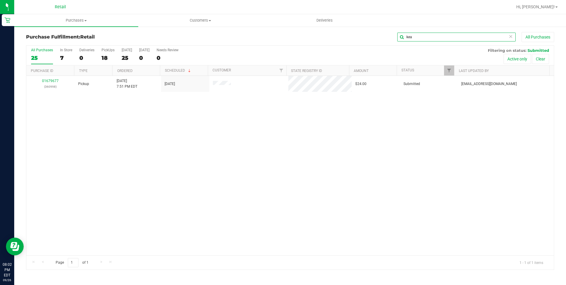
type input "kea"
click at [49, 82] on link "01679677" at bounding box center [50, 81] width 17 height 4
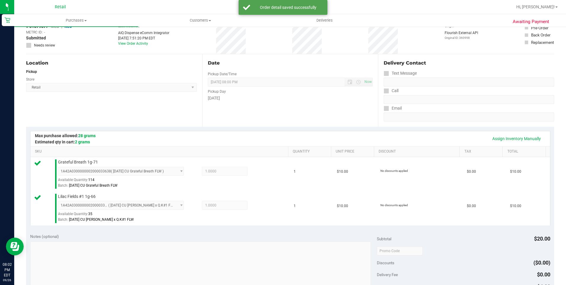
scroll to position [178, 0]
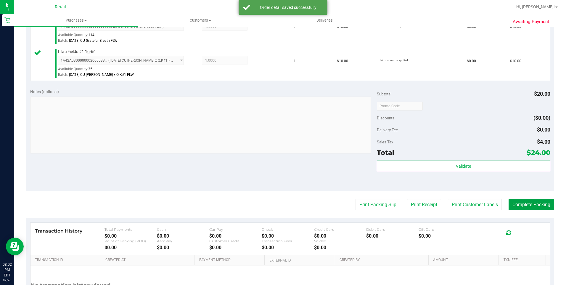
click at [538, 200] on button "Complete Packing" at bounding box center [531, 204] width 46 height 11
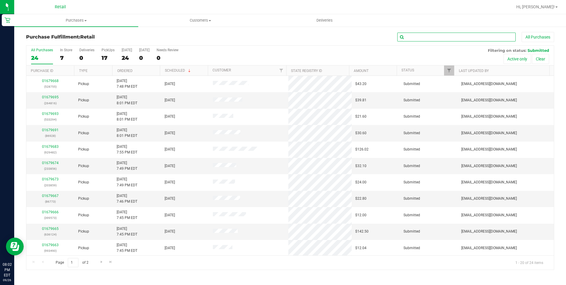
click at [433, 39] on input "text" at bounding box center [456, 37] width 118 height 9
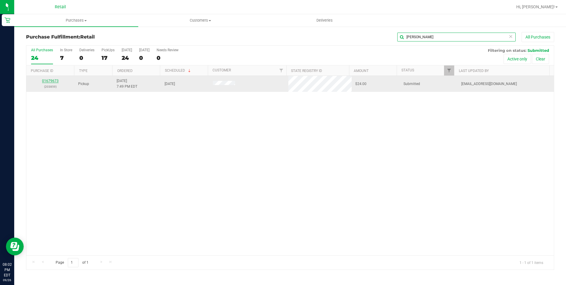
type input "erica"
click at [47, 81] on link "01679673" at bounding box center [50, 81] width 17 height 4
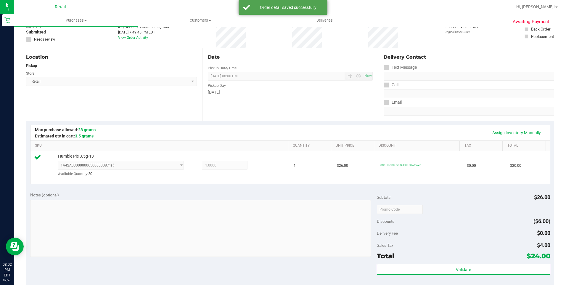
scroll to position [118, 0]
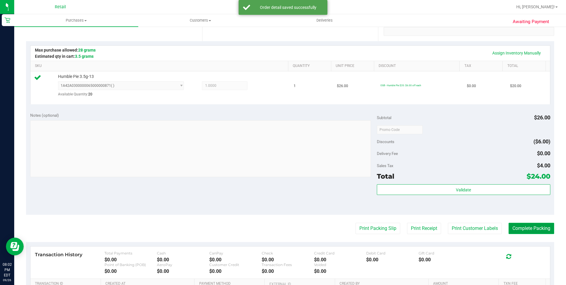
click at [518, 230] on button "Complete Packing" at bounding box center [531, 227] width 46 height 11
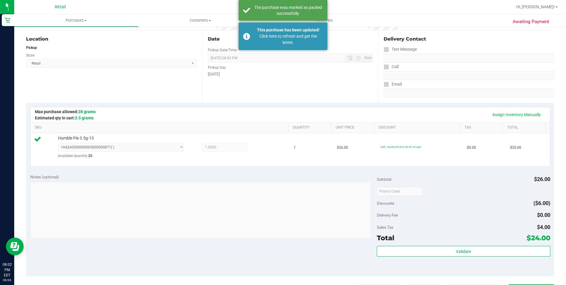
scroll to position [0, 0]
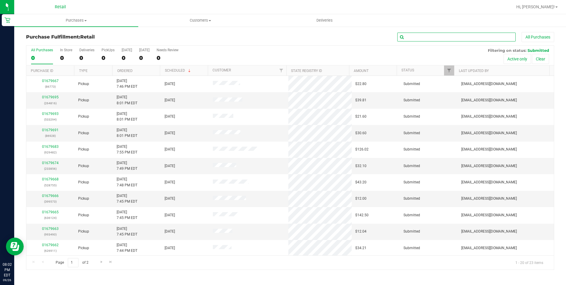
click at [430, 39] on input "text" at bounding box center [456, 37] width 118 height 9
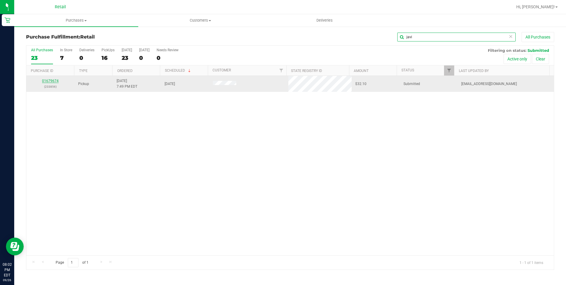
type input "javi"
click at [51, 79] on link "01679674" at bounding box center [50, 81] width 17 height 4
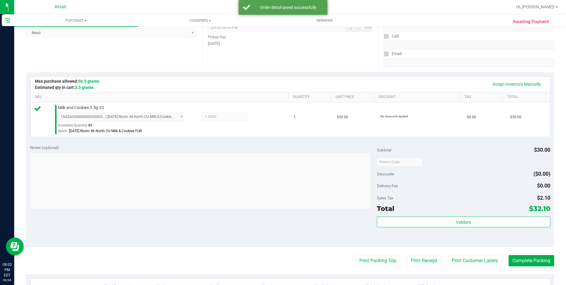
scroll to position [89, 0]
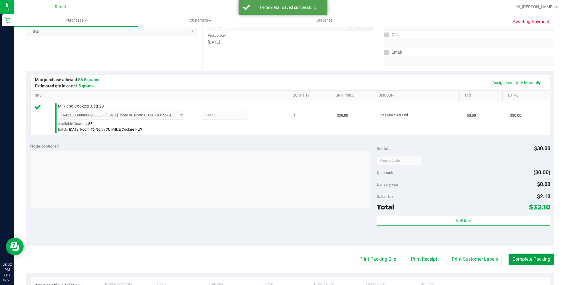
click at [528, 258] on button "Complete Packing" at bounding box center [531, 258] width 46 height 11
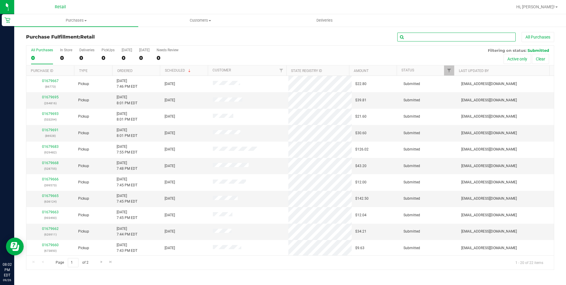
click at [462, 36] on input "text" at bounding box center [456, 37] width 118 height 9
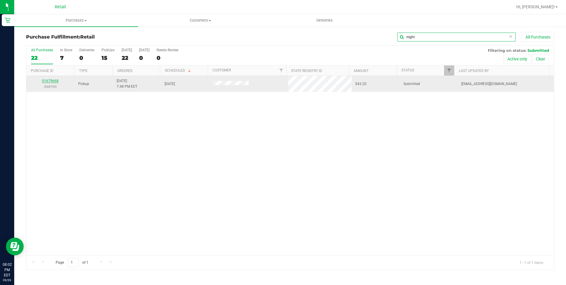
type input "night"
click at [52, 81] on link "01679668" at bounding box center [50, 81] width 17 height 4
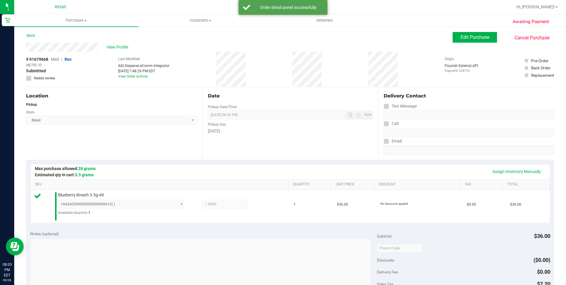
scroll to position [148, 0]
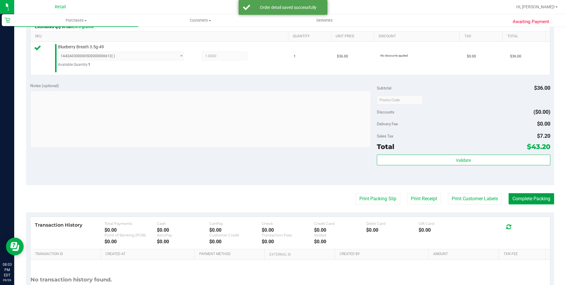
click at [522, 201] on button "Complete Packing" at bounding box center [531, 198] width 46 height 11
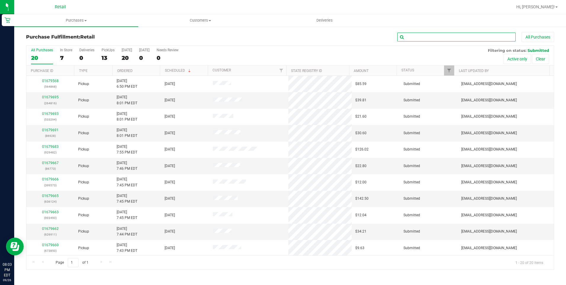
click at [437, 39] on input "text" at bounding box center [456, 37] width 118 height 9
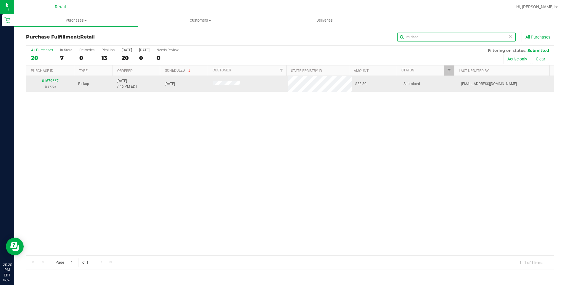
type input "michae"
click at [49, 78] on div "01679667 (86773)" at bounding box center [50, 83] width 41 height 11
click at [50, 82] on link "01679667" at bounding box center [50, 81] width 17 height 4
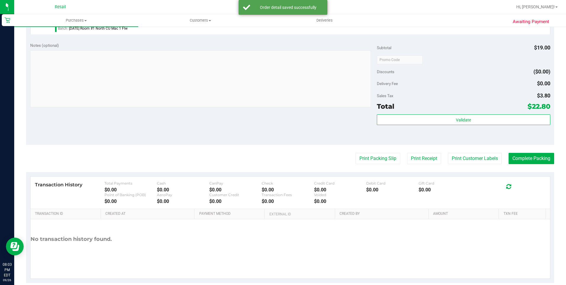
scroll to position [233, 0]
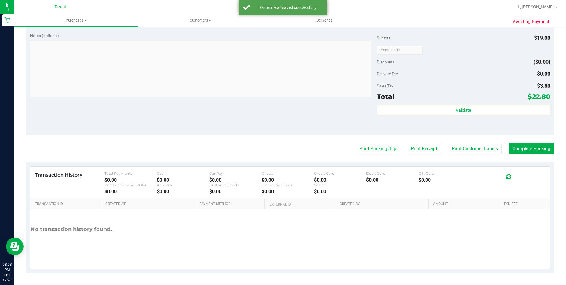
click at [532, 142] on purchase-details "Back Edit Purchase Cancel Purchase View Profile # 01679667 Med | Rec METRC ID: …" at bounding box center [290, 36] width 528 height 474
click at [527, 145] on button "Complete Packing" at bounding box center [531, 148] width 46 height 11
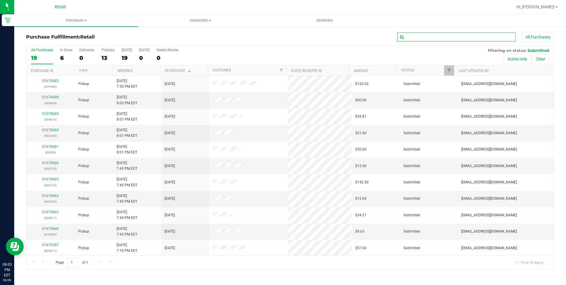
click at [415, 37] on input "text" at bounding box center [456, 37] width 118 height 9
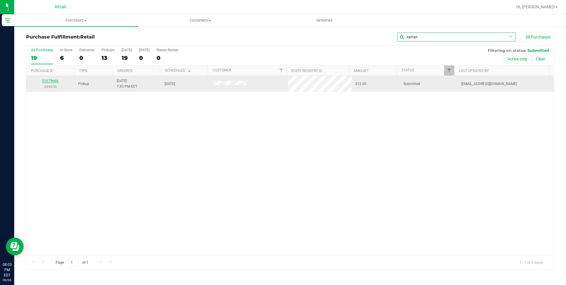
type input "saman"
click at [52, 80] on link "01679666" at bounding box center [50, 81] width 17 height 4
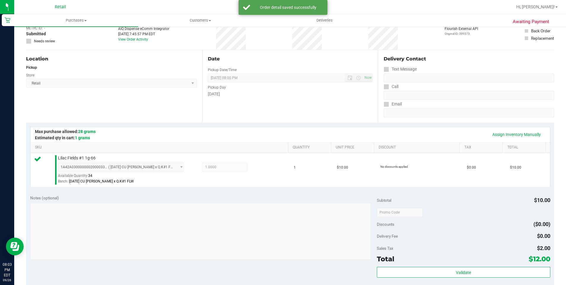
scroll to position [148, 0]
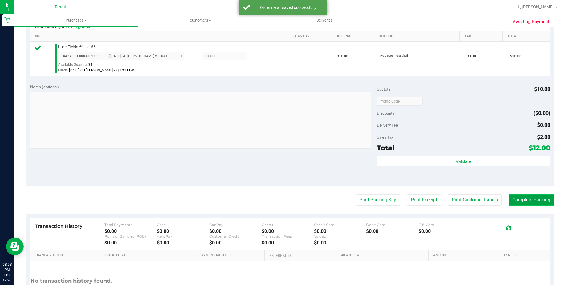
click at [510, 199] on button "Complete Packing" at bounding box center [531, 199] width 46 height 11
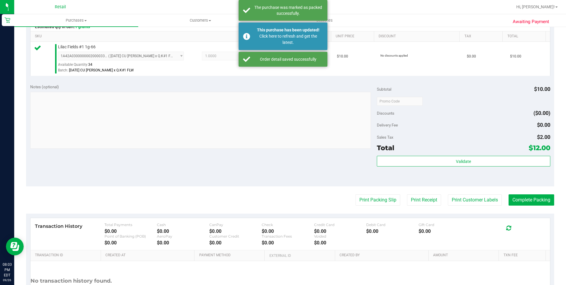
click at [524, 191] on purchase-details "Back Edit Purchase Cancel Purchase View Profile # 01679666 Med | Rec METRC ID: …" at bounding box center [290, 104] width 528 height 440
click at [524, 200] on button "Complete Packing" at bounding box center [531, 199] width 46 height 11
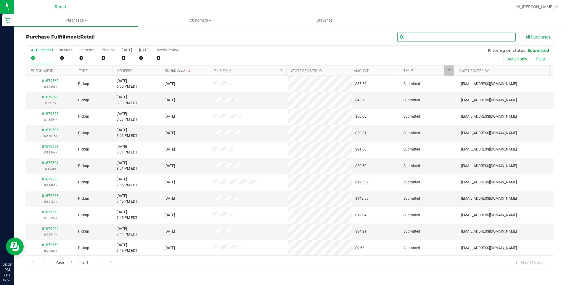
click at [422, 38] on input "text" at bounding box center [456, 37] width 118 height 9
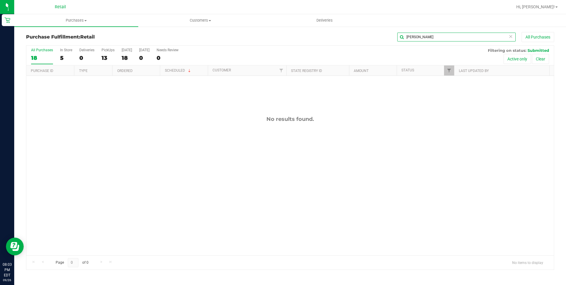
type input "nick"
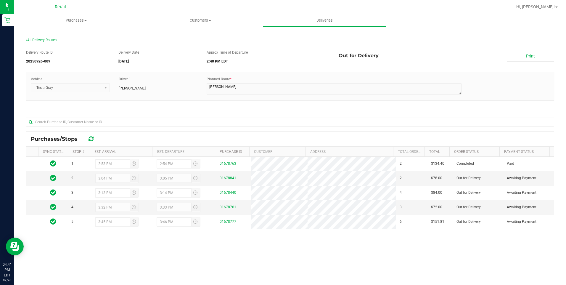
click at [55, 39] on span "All Delivery Routes" at bounding box center [41, 40] width 30 height 4
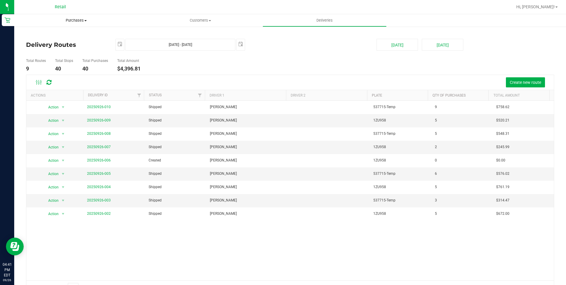
click at [72, 16] on uib-tab-heading "Purchases Summary of purchases Fulfillment All purchases" at bounding box center [76, 20] width 124 height 12
click at [69, 20] on span "Purchases" at bounding box center [76, 20] width 124 height 5
click at [72, 20] on span "Purchases" at bounding box center [76, 20] width 124 height 5
click at [70, 23] on uib-tab-heading "Purchases Summary of purchases Fulfillment All purchases" at bounding box center [76, 20] width 124 height 12
click at [55, 41] on li "Fulfillment" at bounding box center [76, 42] width 124 height 7
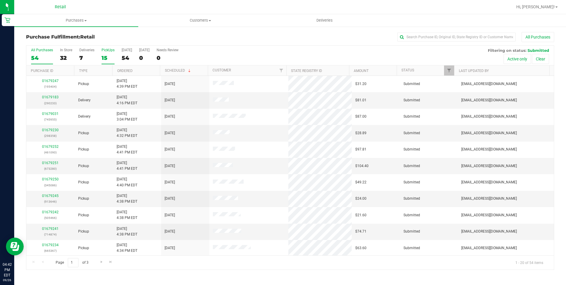
click at [104, 57] on div "15" at bounding box center [107, 57] width 13 height 7
click at [0, 0] on input "PickUps 15" at bounding box center [0, 0] width 0 height 0
click at [84, 58] on div "7" at bounding box center [86, 57] width 15 height 7
click at [0, 0] on input "Deliveries 7" at bounding box center [0, 0] width 0 height 0
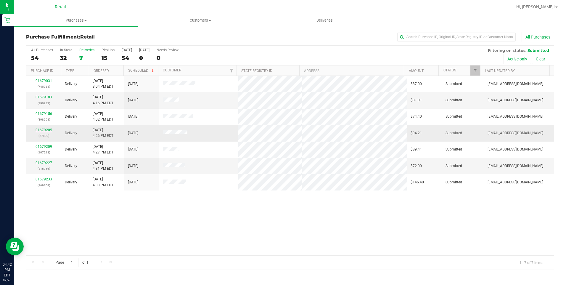
click at [49, 130] on link "01679205" at bounding box center [44, 130] width 17 height 4
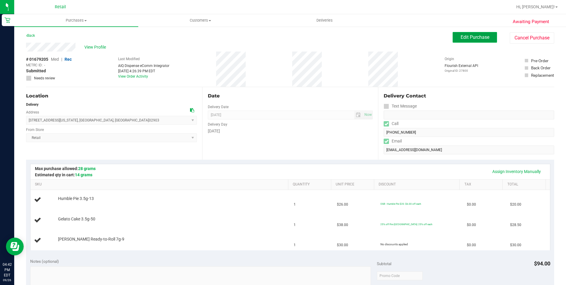
click at [472, 35] on span "Edit Purchase" at bounding box center [474, 37] width 29 height 6
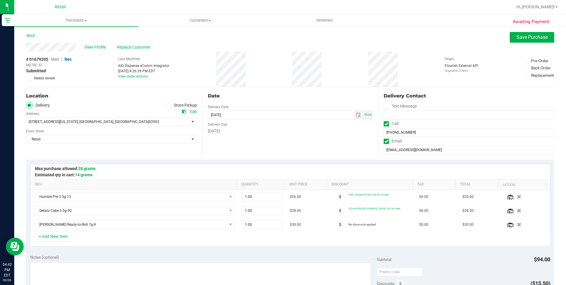
click at [170, 106] on label "Store Pickup" at bounding box center [180, 105] width 33 height 7
click at [0, 0] on input "Store Pickup" at bounding box center [0, 0] width 0 height 0
click at [512, 33] on button "Save Purchase" at bounding box center [531, 37] width 44 height 11
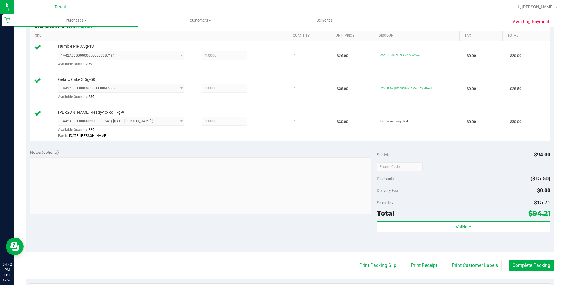
scroll to position [207, 0]
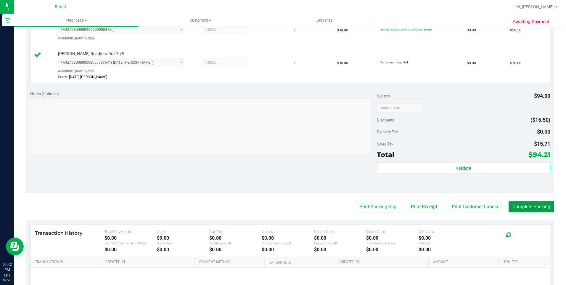
click at [520, 207] on button "Complete Packing" at bounding box center [531, 206] width 46 height 11
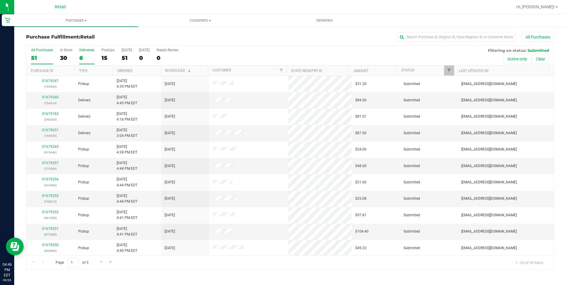
click at [88, 58] on div "6" at bounding box center [86, 57] width 15 height 7
click at [0, 0] on input "Deliveries 6" at bounding box center [0, 0] width 0 height 0
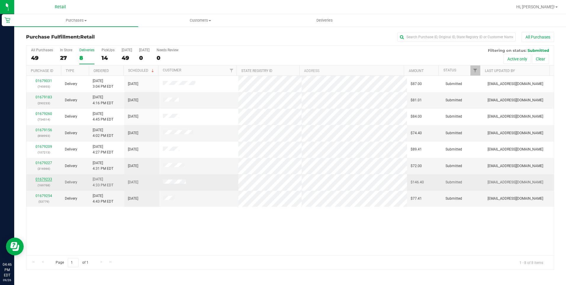
click at [45, 179] on link "01679233" at bounding box center [44, 179] width 17 height 4
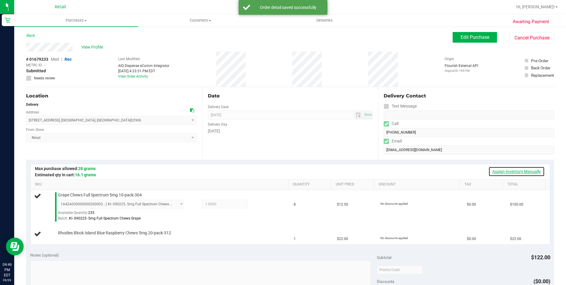
click at [504, 170] on link "Assign Inventory Manually" at bounding box center [516, 171] width 56 height 10
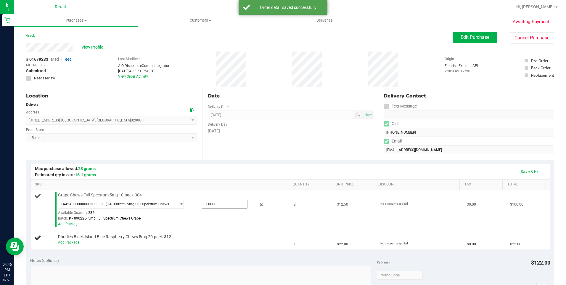
click at [210, 204] on input "1.0000" at bounding box center [224, 204] width 45 height 8
type input "8"
type input "8.0000"
click at [290, 233] on td "1" at bounding box center [311, 239] width 43 height 20
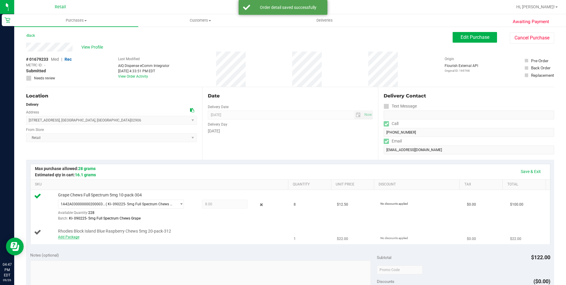
click at [69, 236] on link "Add Package" at bounding box center [68, 237] width 21 height 4
click at [237, 241] on span at bounding box center [225, 237] width 46 height 9
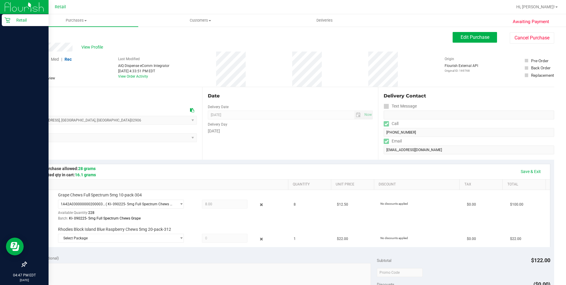
scroll to position [30, 0]
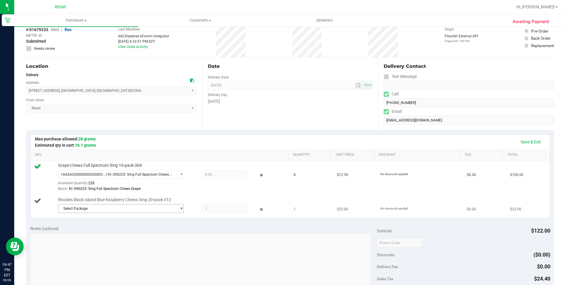
click at [112, 213] on div "Select Package 1A42A03000002BE000011566" at bounding box center [171, 209] width 227 height 11
click at [117, 208] on span "Select Package" at bounding box center [117, 208] width 118 height 8
click at [107, 236] on li "1A42A03000002BE000011566 ( )" at bounding box center [119, 233] width 123 height 8
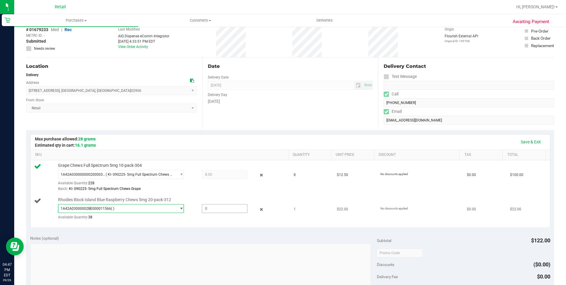
click at [214, 208] on span at bounding box center [225, 208] width 46 height 9
type input "1"
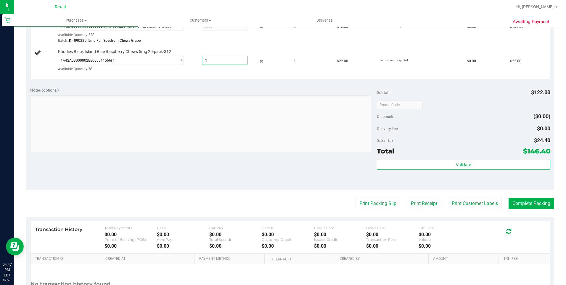
scroll to position [89, 0]
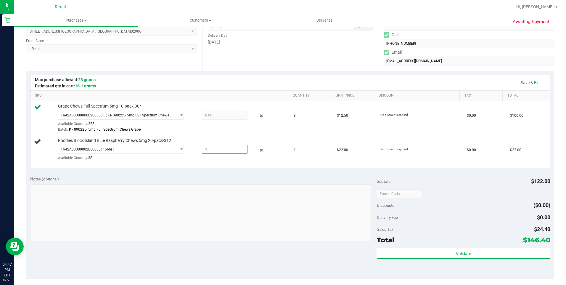
type input "1.0000"
click at [437, 172] on div "Notes (optional) Subtotal $122.00 Discounts ($0.00) Delivery Fee $0.00 Sales Ta…" at bounding box center [290, 225] width 528 height 107
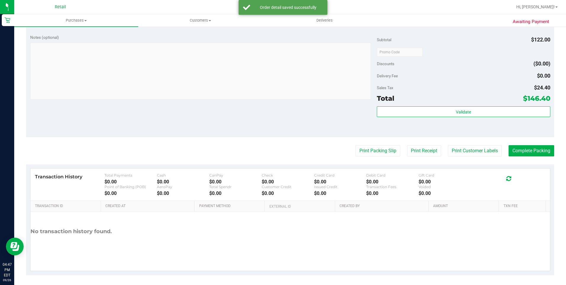
scroll to position [232, 0]
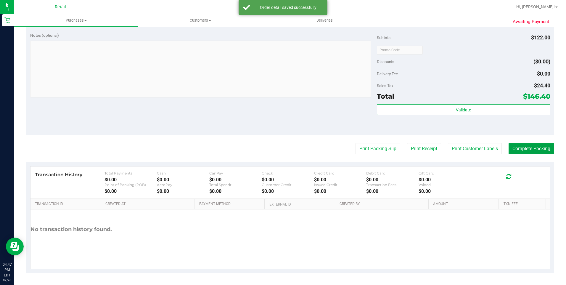
click at [533, 151] on button "Complete Packing" at bounding box center [531, 148] width 46 height 11
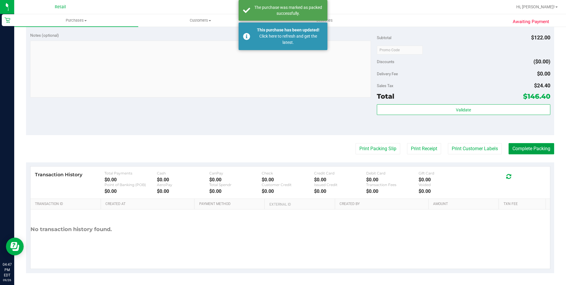
click at [514, 148] on button "Complete Packing" at bounding box center [531, 148] width 46 height 11
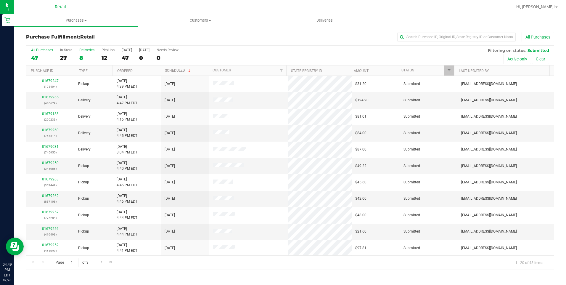
click at [88, 59] on div "8" at bounding box center [86, 57] width 15 height 7
click at [0, 0] on input "Deliveries 8" at bounding box center [0, 0] width 0 height 0
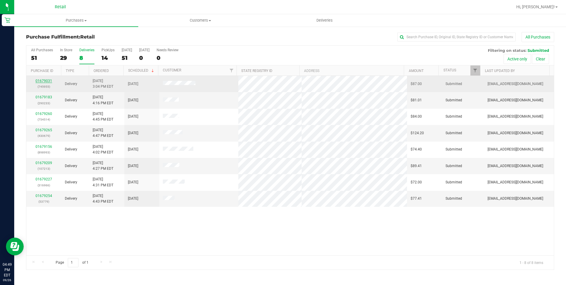
click at [42, 80] on link "01679031" at bounding box center [44, 81] width 17 height 4
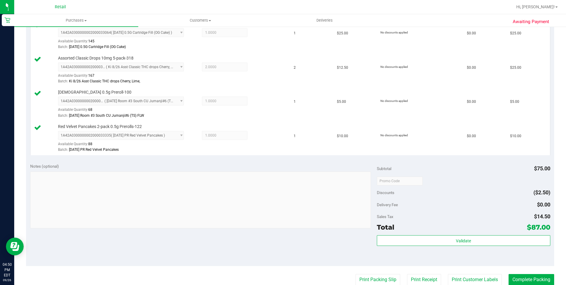
scroll to position [266, 0]
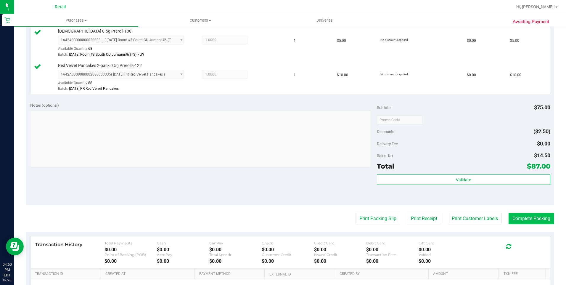
drag, startPoint x: 541, startPoint y: 212, endPoint x: 538, endPoint y: 213, distance: 3.1
click at [540, 212] on purchase-details "Back Edit Purchase Cancel Purchase View Profile # 01679031 Med | Rec METRC ID: …" at bounding box center [290, 54] width 528 height 577
click at [535, 216] on button "Complete Packing" at bounding box center [531, 218] width 46 height 11
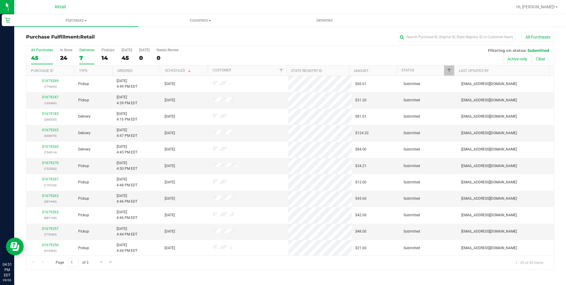
click at [84, 57] on div "7" at bounding box center [86, 57] width 15 height 7
click at [0, 0] on input "Deliveries 7" at bounding box center [0, 0] width 0 height 0
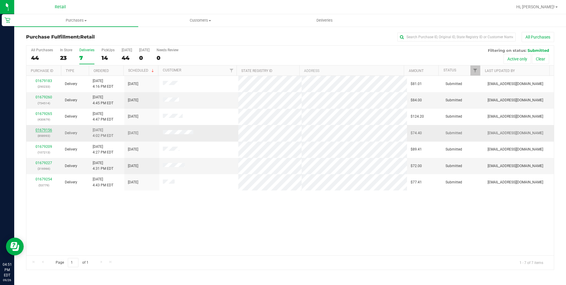
click at [44, 129] on link "01679156" at bounding box center [44, 130] width 17 height 4
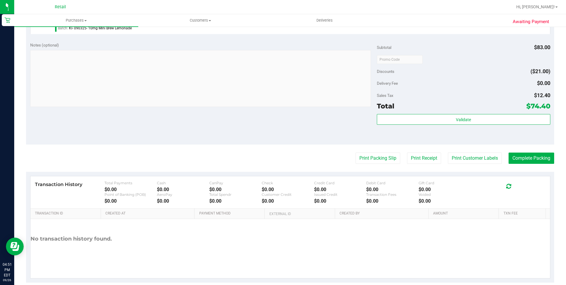
scroll to position [233, 0]
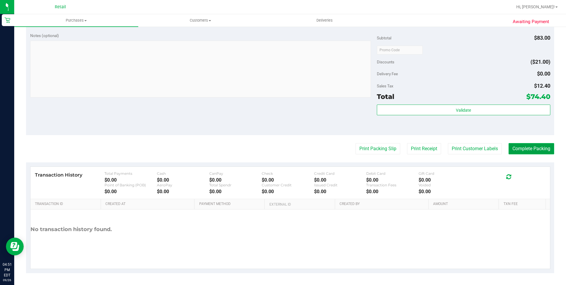
click at [531, 149] on button "Complete Packing" at bounding box center [531, 148] width 46 height 11
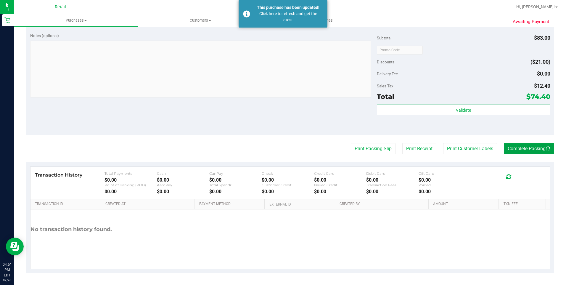
click at [526, 150] on button "Complete Packing" at bounding box center [529, 148] width 50 height 11
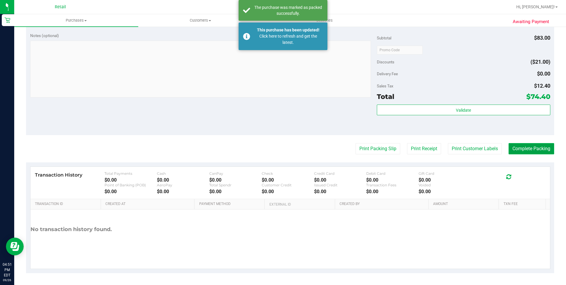
click at [529, 146] on button "Complete Packing" at bounding box center [531, 148] width 46 height 11
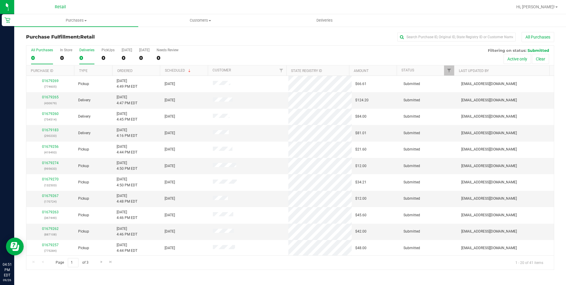
click at [81, 56] on div "0" at bounding box center [86, 57] width 15 height 7
click at [0, 0] on input "Deliveries 0" at bounding box center [0, 0] width 0 height 0
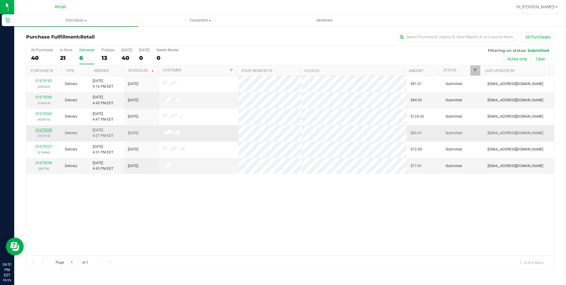
click at [41, 129] on link "01679209" at bounding box center [44, 130] width 17 height 4
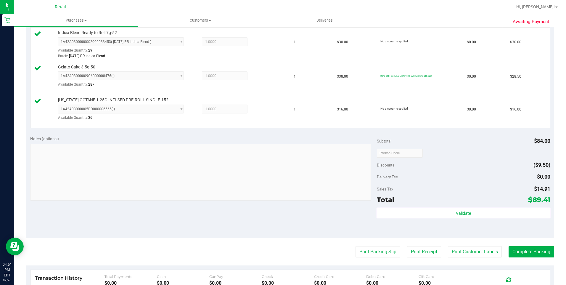
scroll to position [207, 0]
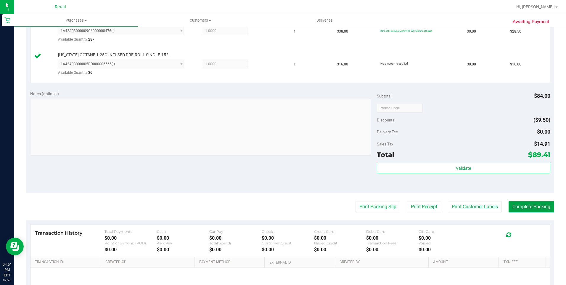
click at [517, 208] on button "Complete Packing" at bounding box center [531, 206] width 46 height 11
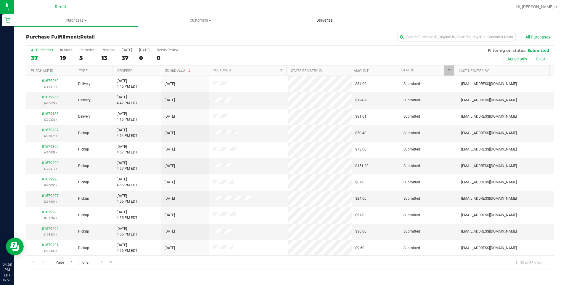
click at [318, 17] on uib-tab-heading "Deliveries" at bounding box center [324, 20] width 123 height 12
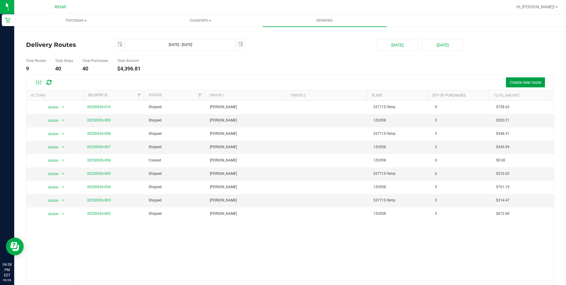
click at [514, 83] on span "Create new route" at bounding box center [524, 82] width 31 height 5
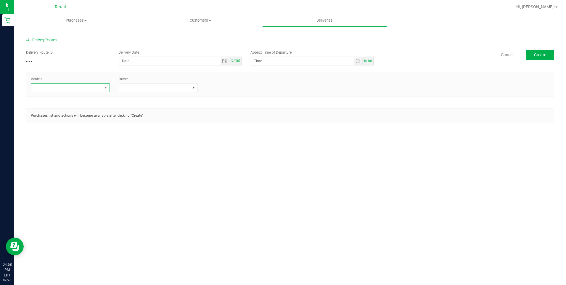
click at [75, 88] on span at bounding box center [66, 87] width 71 height 8
click at [55, 124] on li "Tesla-Gray" at bounding box center [70, 123] width 78 height 10
click at [171, 90] on span at bounding box center [154, 87] width 71 height 8
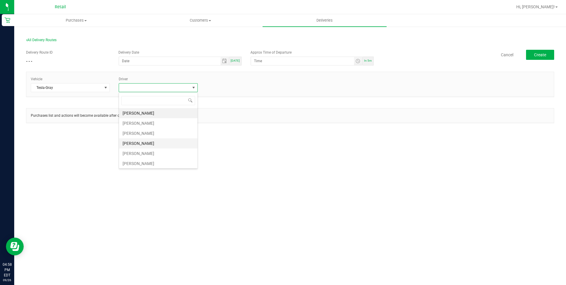
click at [144, 145] on li "[PERSON_NAME]" at bounding box center [158, 143] width 78 height 10
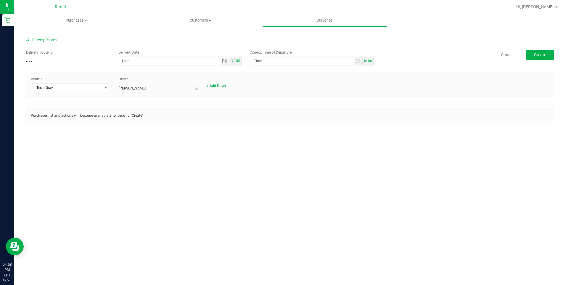
click at [239, 61] on span "[DATE]" at bounding box center [234, 60] width 9 height 3
type input "[DATE]"
click at [370, 62] on span "In 5m" at bounding box center [368, 60] width 8 height 3
type input "5:03 PM"
click at [546, 54] on button "Create" at bounding box center [540, 55] width 28 height 10
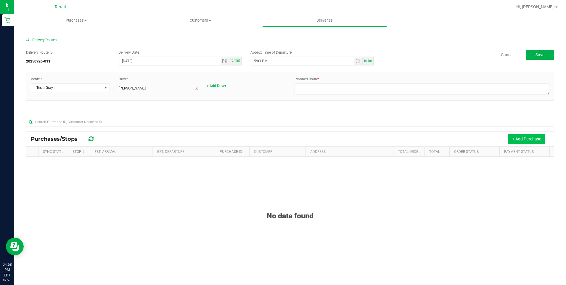
click at [508, 139] on button "+ Add Purchase" at bounding box center [526, 139] width 37 height 10
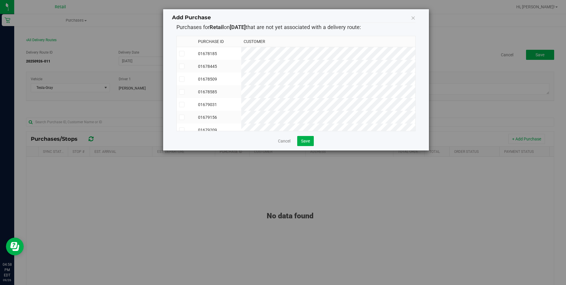
click at [181, 79] on icon at bounding box center [182, 79] width 4 height 0
click at [0, 0] on input "checkbox" at bounding box center [0, 0] width 0 height 0
click at [184, 78] on span at bounding box center [181, 78] width 5 height 5
click at [0, 0] on input "checkbox" at bounding box center [0, 0] width 0 height 0
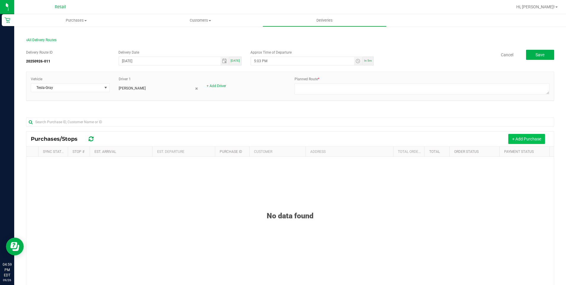
click at [525, 138] on button "+ Add Purchase" at bounding box center [526, 139] width 37 height 10
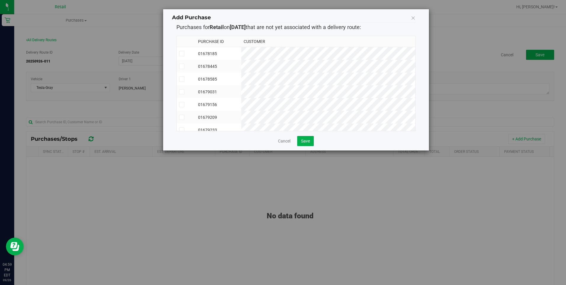
click at [180, 92] on icon at bounding box center [182, 92] width 4 height 0
click at [0, 0] on input "checkbox" at bounding box center [0, 0] width 0 height 0
click at [181, 104] on icon at bounding box center [182, 104] width 4 height 0
click at [0, 0] on input "checkbox" at bounding box center [0, 0] width 0 height 0
click at [182, 117] on icon at bounding box center [182, 117] width 4 height 0
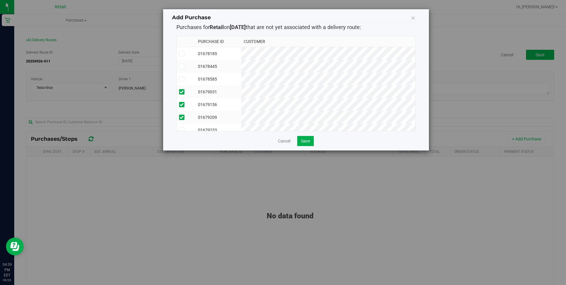
click at [0, 0] on input "checkbox" at bounding box center [0, 0] width 0 height 0
click at [179, 122] on span at bounding box center [181, 124] width 5 height 5
click at [0, 0] on input "checkbox" at bounding box center [0, 0] width 0 height 0
click at [307, 143] on span "Save" at bounding box center [305, 140] width 9 height 5
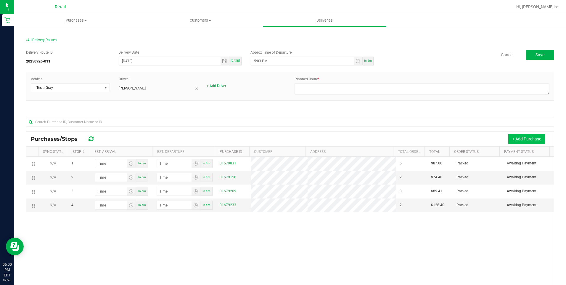
click at [520, 141] on button "+ Add Purchase" at bounding box center [526, 139] width 37 height 10
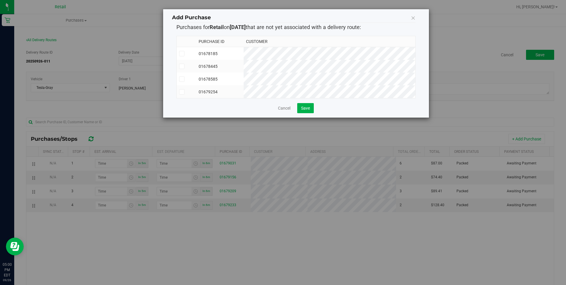
click at [181, 92] on icon at bounding box center [182, 92] width 4 height 0
click at [0, 0] on input "checkbox" at bounding box center [0, 0] width 0 height 0
click at [304, 110] on span "Save" at bounding box center [305, 108] width 9 height 5
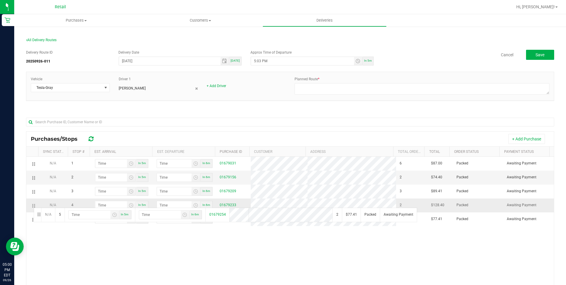
drag, startPoint x: 33, startPoint y: 221, endPoint x: 32, endPoint y: 210, distance: 11.0
click at [30, 219] on td at bounding box center [32, 219] width 12 height 14
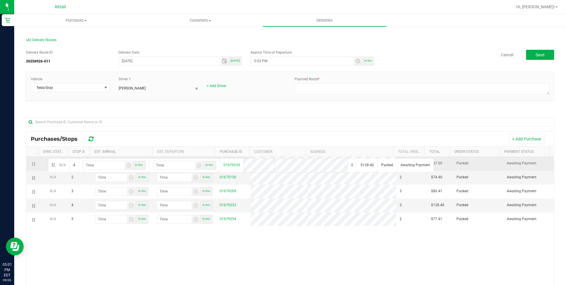
drag, startPoint x: 32, startPoint y: 207, endPoint x: 47, endPoint y: 157, distance: 51.3
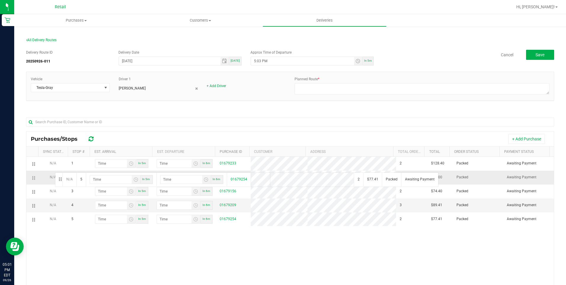
drag, startPoint x: 33, startPoint y: 220, endPoint x: 54, endPoint y: 172, distance: 52.3
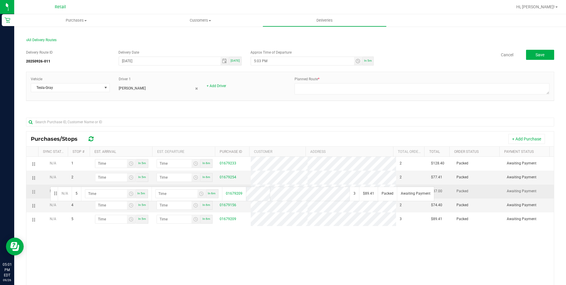
drag, startPoint x: 34, startPoint y: 220, endPoint x: 49, endPoint y: 186, distance: 37.3
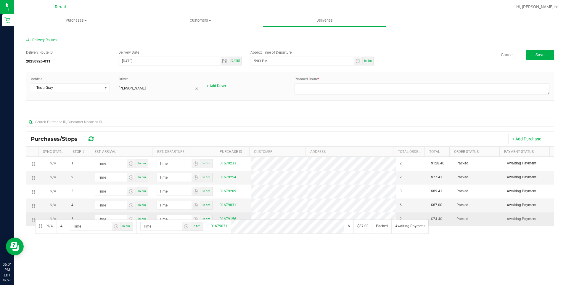
drag, startPoint x: 33, startPoint y: 205, endPoint x: 34, endPoint y: 220, distance: 15.1
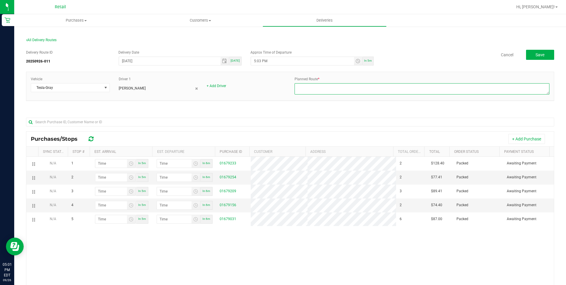
click at [327, 89] on textarea at bounding box center [421, 88] width 255 height 11
type textarea "on fleet"
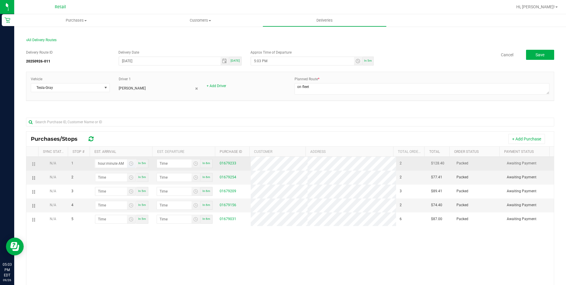
click at [114, 161] on input "hour:minute AM" at bounding box center [111, 163] width 32 height 8
type input "5:01 AM"
type input "5:02 AM"
type input "5:12 AM"
type input "5:13 AM"
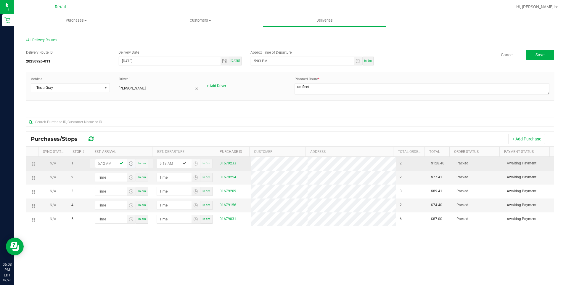
type input "5:12 PM"
type input "5:13 PM"
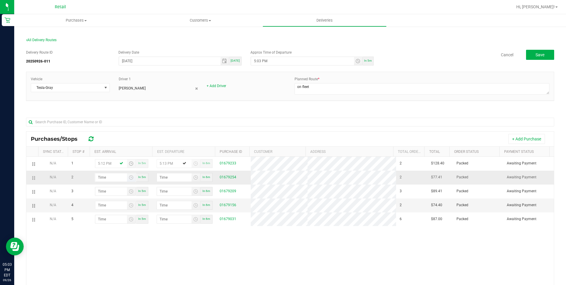
type input "5:12 PM"
click at [116, 175] on input "hour:minute AM" at bounding box center [111, 177] width 32 height 8
type input "5:02 AM"
type input "5:03 AM"
type input "5:28 AM"
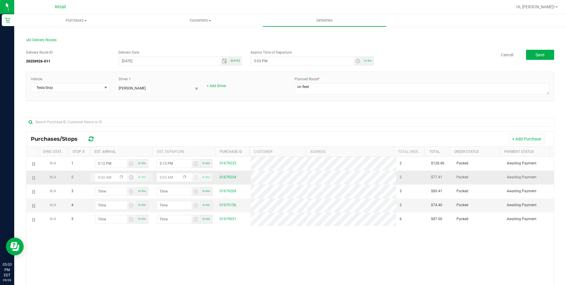
type input "5:29 AM"
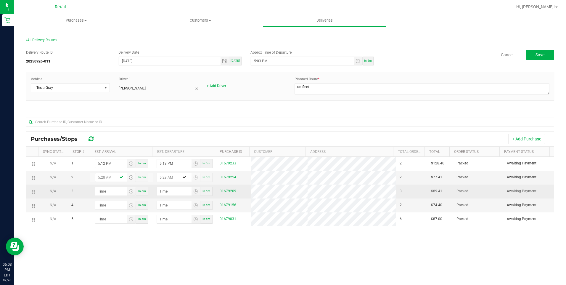
type input "5:28 PM"
type input "5:29 PM"
type input "5:28 PM"
click at [98, 193] on input "hour:minute AM" at bounding box center [111, 191] width 32 height 8
type input "5:03 AM"
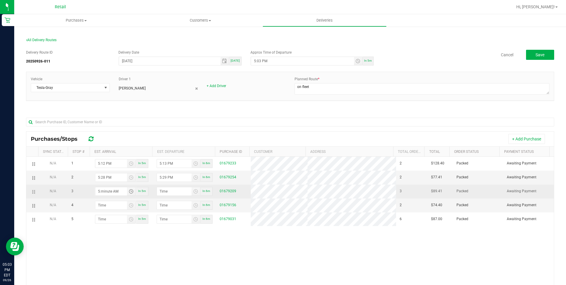
type input "5:04 AM"
type input "5:39 AM"
type input "5:40 AM"
type input "5:39 PM"
type input "5:40 PM"
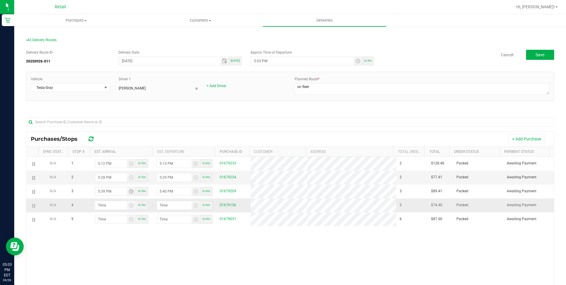
type input "5:39 PM"
click at [103, 206] on input "hour:minute AM" at bounding box center [111, 205] width 32 height 8
type input "6:00 AM"
type input "6:01 AM"
type input "6:07 AM"
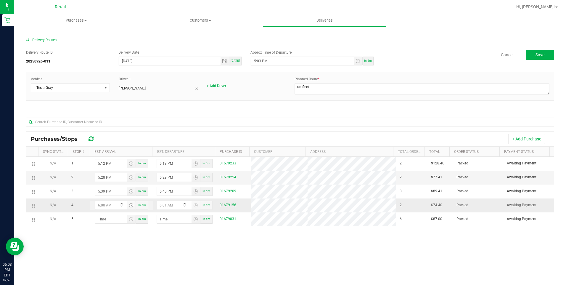
type input "6:08 AM"
type input "6:07 PM"
type input "6:08 PM"
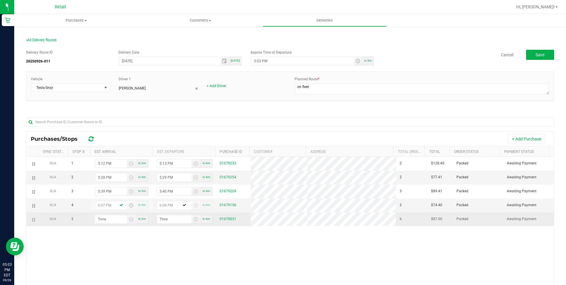
type input "6:07 PM"
click at [112, 219] on input "hour:minute AM" at bounding box center [111, 219] width 32 height 8
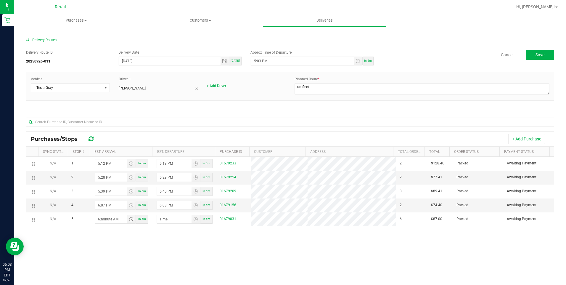
type input "6:03 AM"
type input "6:04 AM"
type input "6:31 AM"
type input "6:32 AM"
type input "6:31 PM"
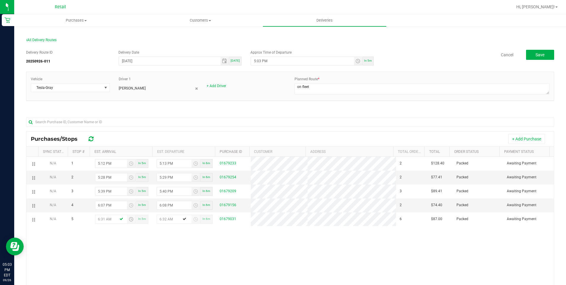
type input "6:32 PM"
type input "6:31 PM"
click at [199, 251] on div "N/A 1 5:12 PM In 5m 5:13 PM In 6m 01679233 2 $128.40 Packed Awaiting Payment N/…" at bounding box center [289, 246] width 527 height 179
click at [536, 54] on span "Save" at bounding box center [539, 54] width 9 height 5
click at [364, 62] on span "In 5m" at bounding box center [368, 60] width 8 height 3
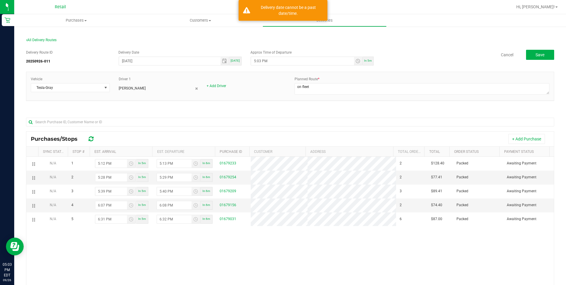
type input "5:08 PM"
click at [535, 53] on span "Save" at bounding box center [539, 54] width 9 height 5
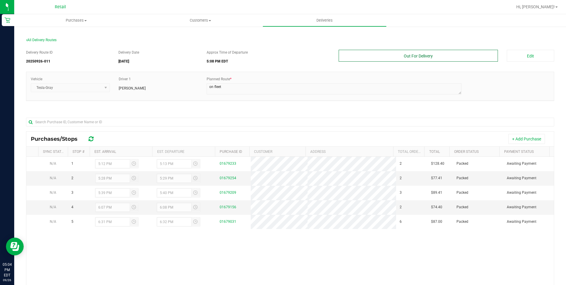
drag, startPoint x: 454, startPoint y: 60, endPoint x: 391, endPoint y: 60, distance: 62.4
click at [453, 60] on button "Out For Delivery" at bounding box center [417, 56] width 159 height 12
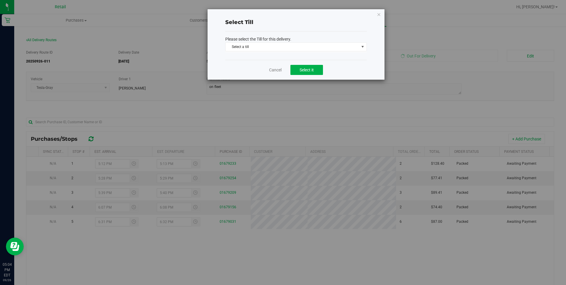
click at [282, 49] on span "Select a till" at bounding box center [291, 47] width 133 height 8
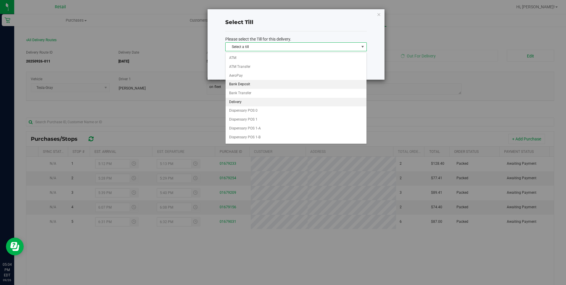
click at [237, 101] on li "Delivery" at bounding box center [295, 102] width 141 height 9
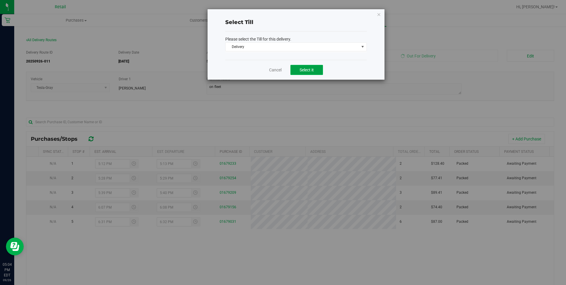
click at [309, 69] on span "Select it" at bounding box center [306, 69] width 14 height 5
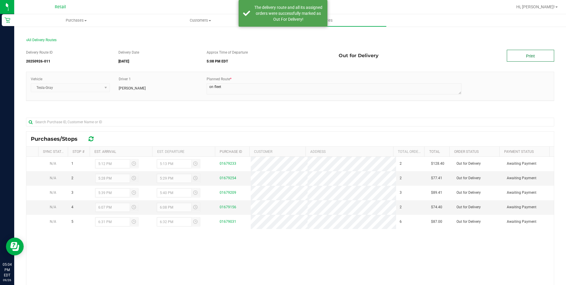
click at [514, 55] on link "Print" at bounding box center [530, 56] width 47 height 12
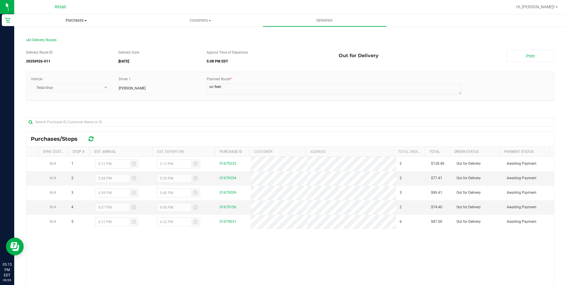
click at [73, 21] on span "Purchases" at bounding box center [76, 20] width 124 height 5
click at [63, 36] on span "Summary of purchases" at bounding box center [44, 35] width 61 height 5
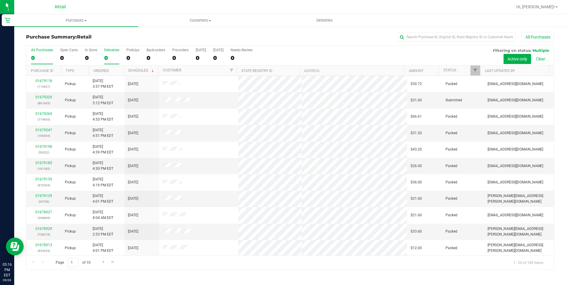
click at [106, 59] on div "0" at bounding box center [111, 57] width 15 height 7
click at [0, 0] on input "Deliveries 0" at bounding box center [0, 0] width 0 height 0
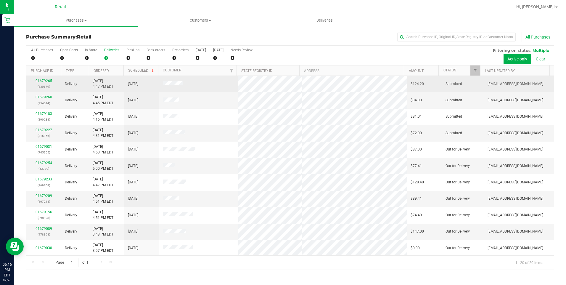
click at [43, 80] on link "01679265" at bounding box center [44, 81] width 17 height 4
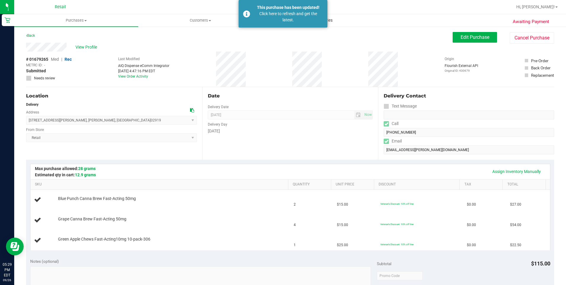
click at [336, 21] on span "Deliveries" at bounding box center [324, 20] width 32 height 5
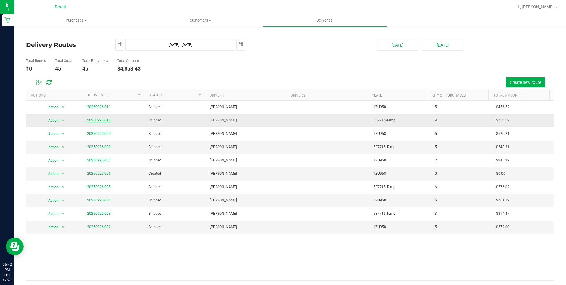
click at [88, 118] on link "20250926-010" at bounding box center [99, 120] width 24 height 4
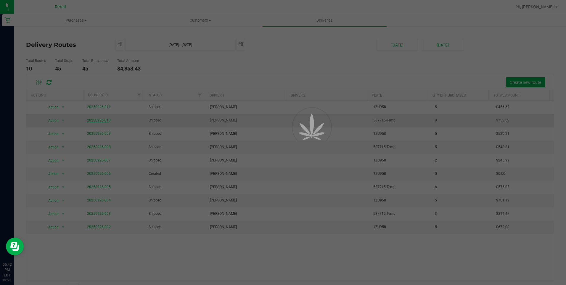
click at [88, 118] on div at bounding box center [283, 142] width 566 height 285
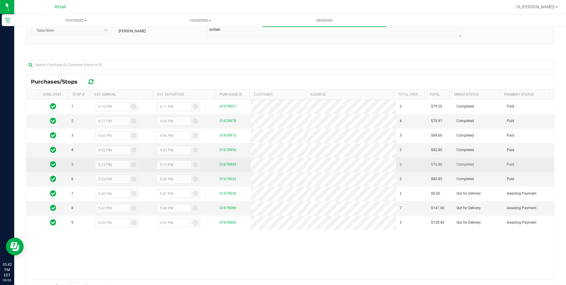
scroll to position [81, 0]
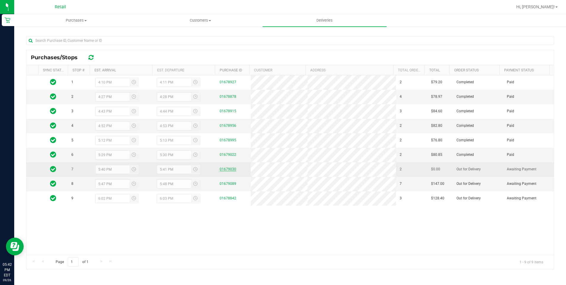
click at [225, 170] on link "01679030" at bounding box center [228, 169] width 17 height 4
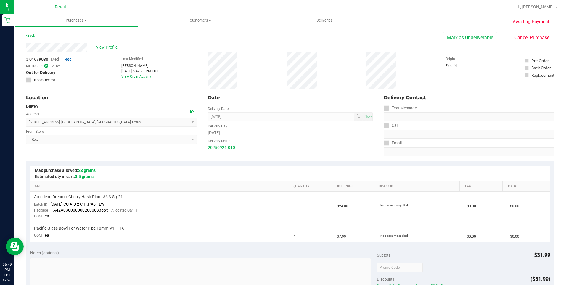
drag, startPoint x: 465, startPoint y: 37, endPoint x: 313, endPoint y: 42, distance: 152.5
click at [465, 37] on button "Mark as Undeliverable" at bounding box center [470, 37] width 54 height 11
drag, startPoint x: 515, startPoint y: 35, endPoint x: 309, endPoint y: 35, distance: 206.5
click at [515, 35] on button "Cancel Purchase" at bounding box center [531, 37] width 44 height 11
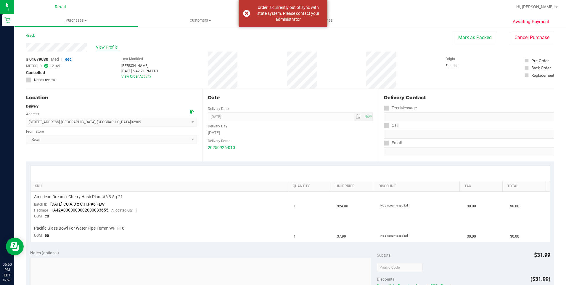
click at [112, 48] on span "View Profile" at bounding box center [108, 47] width 24 height 6
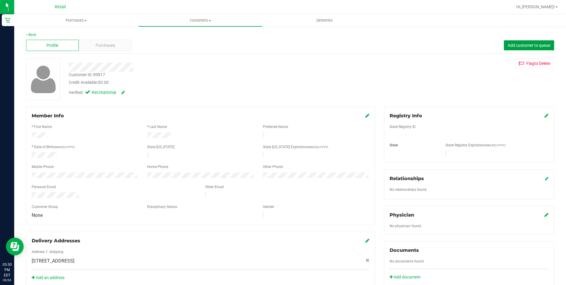
click at [537, 48] on button "Add customer to queue" at bounding box center [529, 45] width 50 height 10
click at [110, 50] on div "Purchases" at bounding box center [105, 45] width 53 height 11
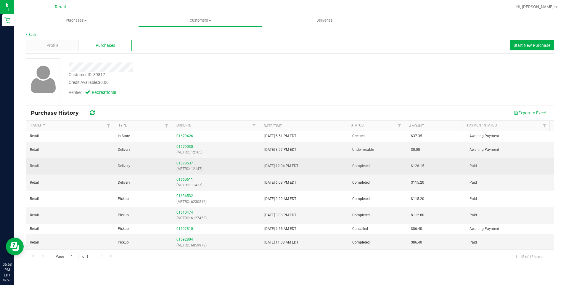
click at [185, 162] on link "01678537" at bounding box center [184, 163] width 17 height 4
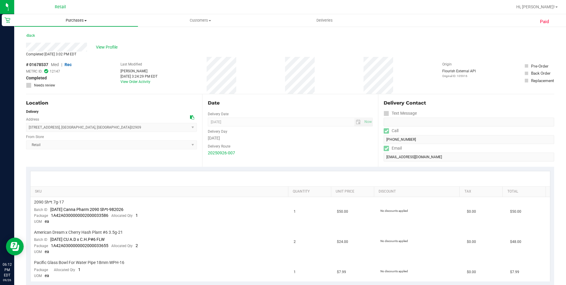
click at [72, 16] on uib-tab-heading "Purchases Summary of purchases Fulfillment All purchases" at bounding box center [75, 20] width 123 height 12
click at [52, 37] on span "Summary of purchases" at bounding box center [44, 35] width 61 height 5
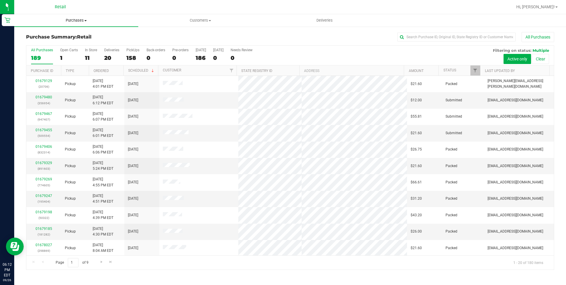
click at [80, 20] on span "Purchases" at bounding box center [76, 20] width 124 height 5
click at [50, 41] on li "Fulfillment" at bounding box center [76, 42] width 124 height 7
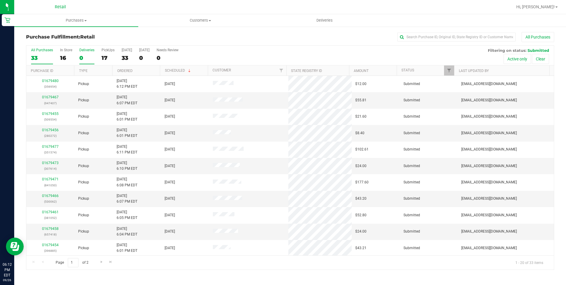
click at [80, 60] on div "0" at bounding box center [86, 57] width 15 height 7
click at [0, 0] on input "Deliveries 0" at bounding box center [0, 0] width 0 height 0
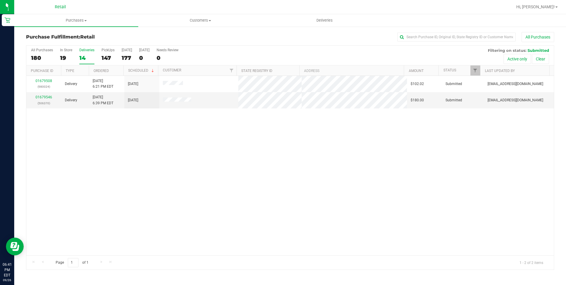
click at [91, 58] on div "14" at bounding box center [86, 57] width 15 height 7
click at [0, 0] on input "Deliveries 14" at bounding box center [0, 0] width 0 height 0
click at [105, 57] on div "147" at bounding box center [107, 57] width 13 height 7
click at [0, 0] on input "PickUps 147" at bounding box center [0, 0] width 0 height 0
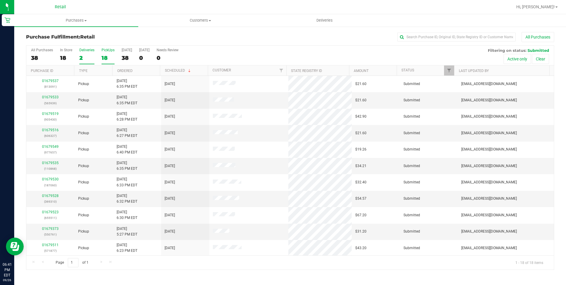
click at [85, 59] on div "2" at bounding box center [86, 57] width 15 height 7
click at [0, 0] on input "Deliveries 2" at bounding box center [0, 0] width 0 height 0
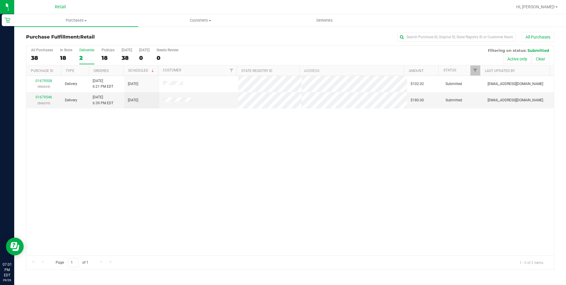
click at [80, 60] on div "2" at bounding box center [86, 57] width 15 height 7
click at [0, 0] on input "Deliveries 2" at bounding box center [0, 0] width 0 height 0
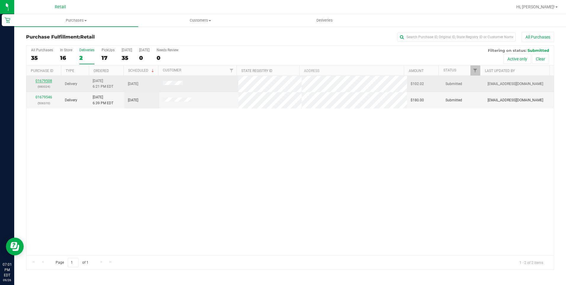
click at [45, 80] on link "01679508" at bounding box center [44, 81] width 17 height 4
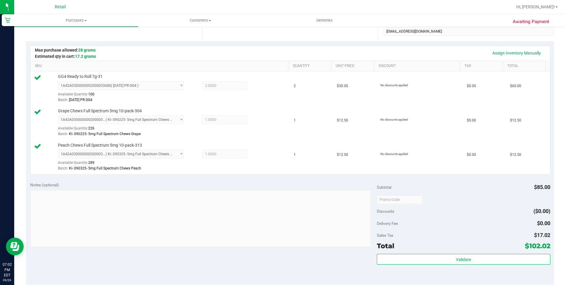
scroll to position [237, 0]
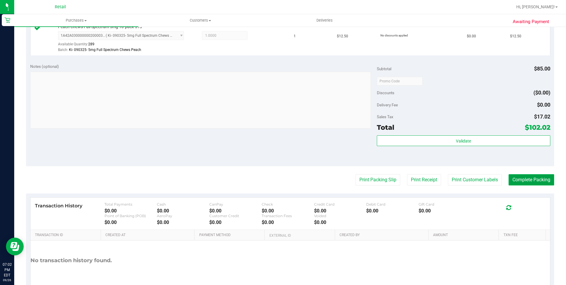
click at [521, 181] on button "Complete Packing" at bounding box center [531, 179] width 46 height 11
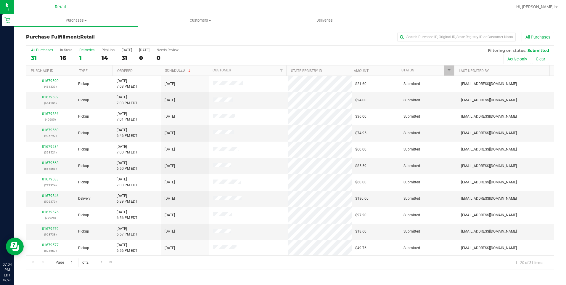
click at [82, 58] on div "1" at bounding box center [86, 57] width 15 height 7
click at [0, 0] on input "Deliveries 1" at bounding box center [0, 0] width 0 height 0
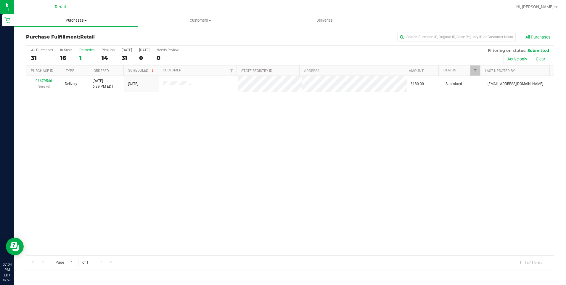
click at [72, 17] on uib-tab-heading "Purchases Summary of purchases Fulfillment All purchases" at bounding box center [76, 20] width 124 height 12
click at [67, 35] on span "Summary of purchases" at bounding box center [44, 35] width 61 height 5
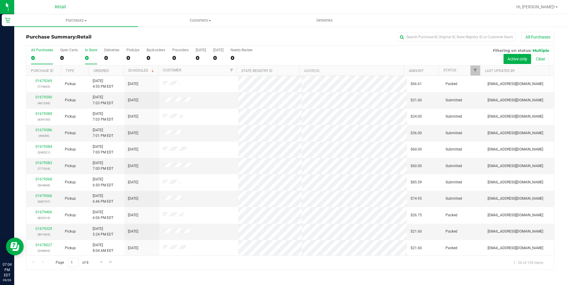
click at [89, 57] on div "0" at bounding box center [91, 57] width 12 height 7
click at [0, 0] on input "In Store 0" at bounding box center [0, 0] width 0 height 0
click at [112, 59] on div "16" at bounding box center [111, 57] width 15 height 7
click at [0, 0] on input "Deliveries 16" at bounding box center [0, 0] width 0 height 0
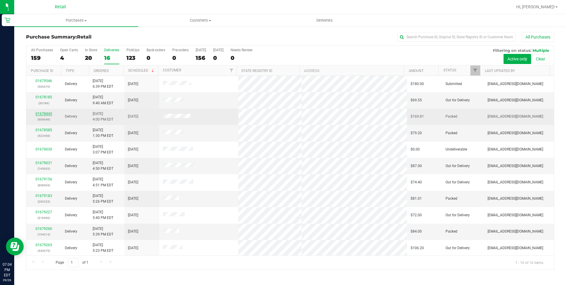
click at [40, 114] on link "01678445" at bounding box center [44, 114] width 17 height 4
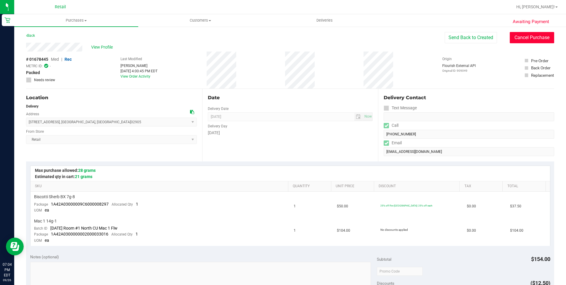
click at [516, 40] on button "Cancel Purchase" at bounding box center [531, 37] width 44 height 11
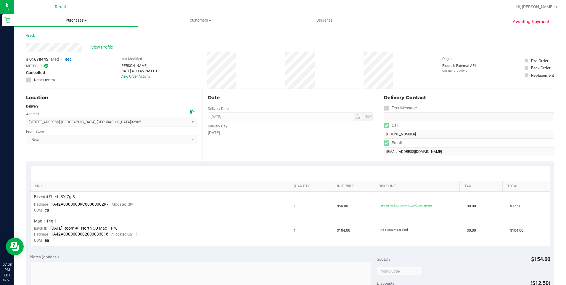
drag, startPoint x: 78, startPoint y: 15, endPoint x: 72, endPoint y: 16, distance: 5.7
click at [78, 15] on uib-tab-heading "Purchases Summary of purchases Fulfillment All purchases" at bounding box center [76, 20] width 124 height 12
click at [71, 18] on span "Purchases" at bounding box center [76, 20] width 124 height 5
click at [71, 21] on span "Purchases" at bounding box center [76, 20] width 124 height 5
click at [49, 44] on span "Fulfillment" at bounding box center [32, 42] width 37 height 5
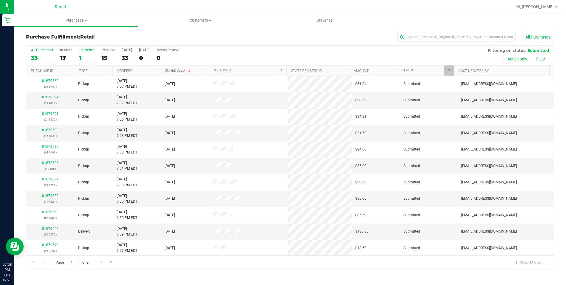
click at [81, 58] on div "1" at bounding box center [86, 57] width 15 height 7
click at [0, 0] on input "Deliveries 1" at bounding box center [0, 0] width 0 height 0
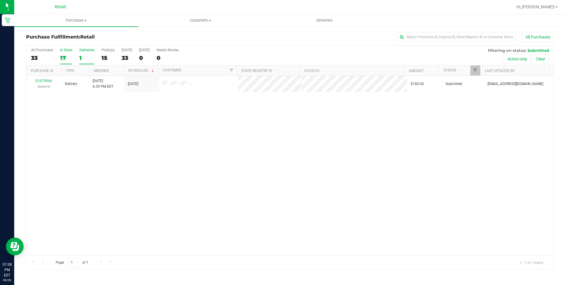
click at [66, 58] on div "17" at bounding box center [66, 57] width 12 height 7
click at [0, 0] on input "In Store 17" at bounding box center [0, 0] width 0 height 0
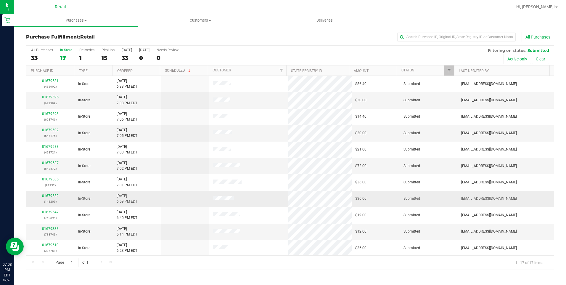
click at [41, 197] on div "01679582 (148205)" at bounding box center [50, 198] width 41 height 11
click at [48, 195] on link "01679582" at bounding box center [50, 195] width 17 height 4
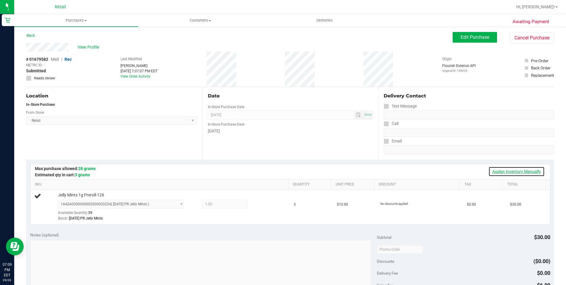
click at [505, 175] on link "Assign Inventory Manually" at bounding box center [516, 171] width 56 height 10
click at [207, 203] on span "1.00 1" at bounding box center [225, 203] width 46 height 9
click at [212, 205] on span "1.00 1" at bounding box center [225, 203] width 46 height 9
click at [164, 202] on span "1A42A0300000002000033224 ( [DATE] PR Jelly Mints )" at bounding box center [117, 204] width 118 height 8
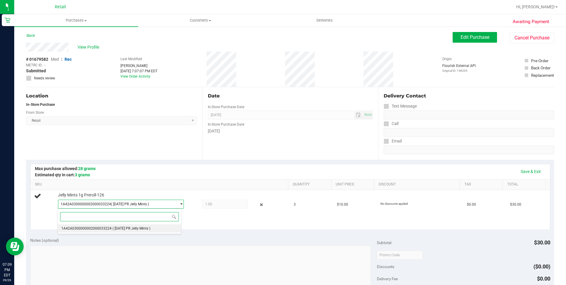
click at [135, 230] on li "1A42A0300000002000033224 ( [DATE] PR Jelly Mints )" at bounding box center [119, 228] width 123 height 8
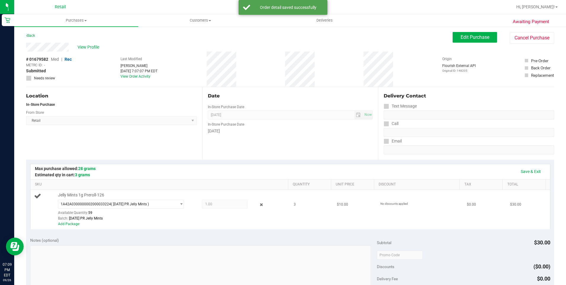
click at [211, 204] on span "1.00 1" at bounding box center [225, 203] width 46 height 9
click at [223, 204] on span "1.00 1" at bounding box center [225, 203] width 46 height 9
click at [71, 224] on link "Add Package" at bounding box center [68, 224] width 21 height 4
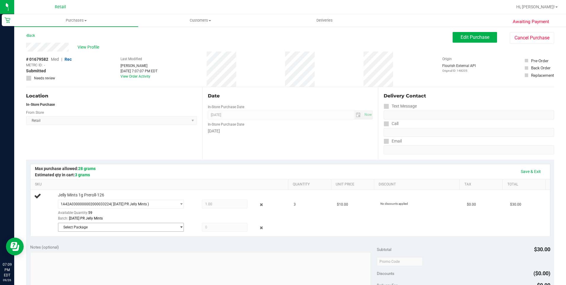
click at [83, 231] on span "Select Package" at bounding box center [117, 227] width 118 height 8
click at [43, 216] on div "Jelly Mints 1g Preroll-126 1A42A0300000002000033224 ( [DATE] PR Jelly Mints ) 1…" at bounding box center [160, 212] width 253 height 41
click at [228, 208] on span "1.00 1" at bounding box center [225, 203] width 46 height 9
click at [258, 206] on icon at bounding box center [261, 204] width 6 height 7
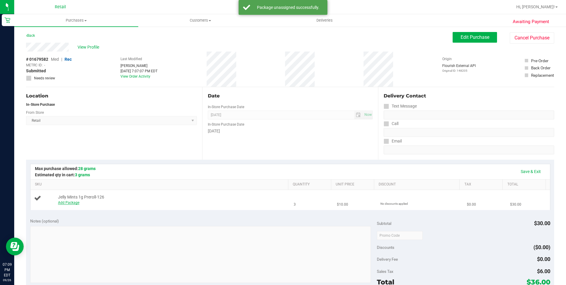
click at [67, 199] on div "Jelly Mints 1g Preroll-126 Add Package" at bounding box center [170, 199] width 230 height 11
click at [67, 204] on link "Add Package" at bounding box center [68, 202] width 21 height 4
click at [83, 203] on span "Select Package" at bounding box center [117, 204] width 118 height 8
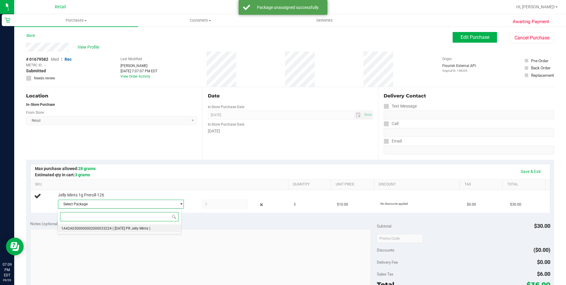
click at [93, 228] on span "1A42A0300000002000033224" at bounding box center [86, 228] width 50 height 4
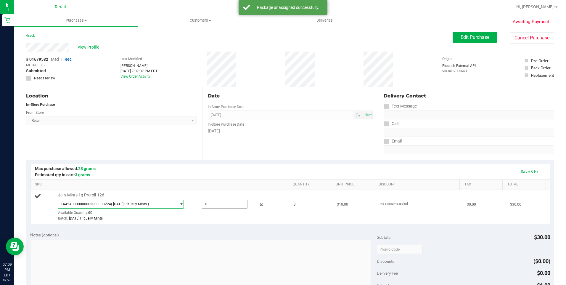
click at [211, 201] on span at bounding box center [225, 203] width 46 height 9
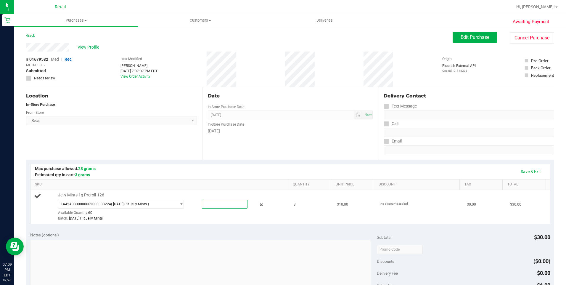
type input "3"
type input "3.0000"
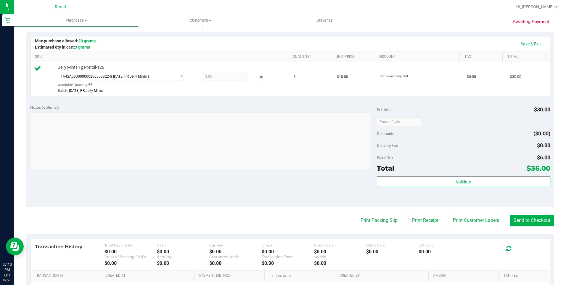
scroll to position [178, 0]
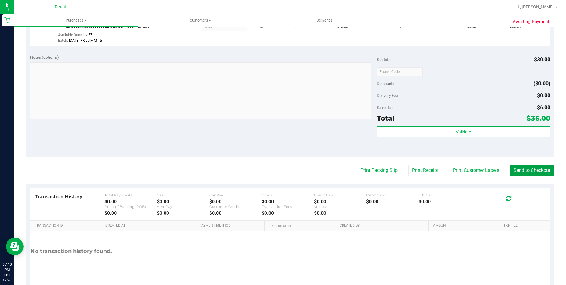
click at [510, 169] on button "Send to Checkout" at bounding box center [531, 170] width 44 height 11
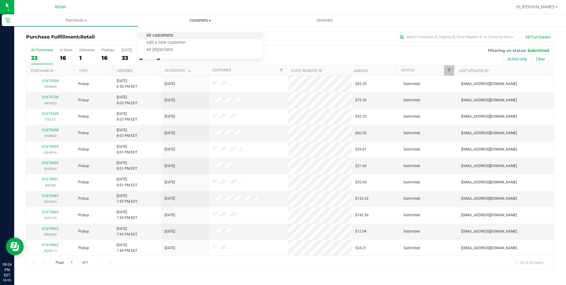
click at [162, 34] on span "All customers" at bounding box center [159, 35] width 43 height 5
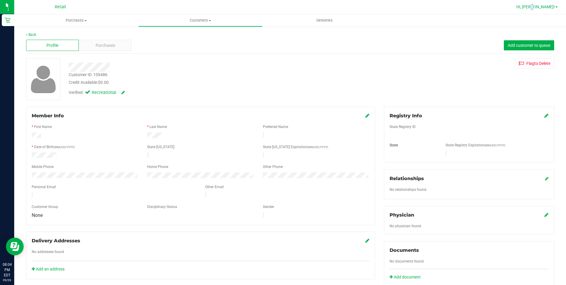
click at [549, 7] on span "Hi, [PERSON_NAME]!" at bounding box center [535, 6] width 38 height 5
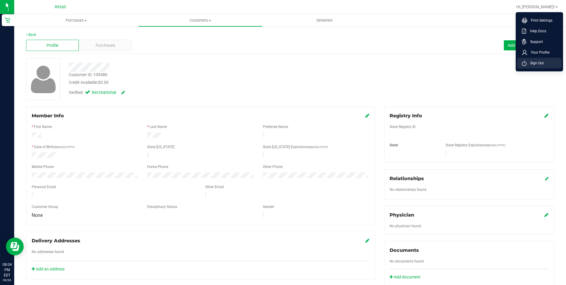
drag, startPoint x: 549, startPoint y: 7, endPoint x: 536, endPoint y: 63, distance: 58.2
click at [536, 63] on span "Sign Out" at bounding box center [534, 63] width 17 height 6
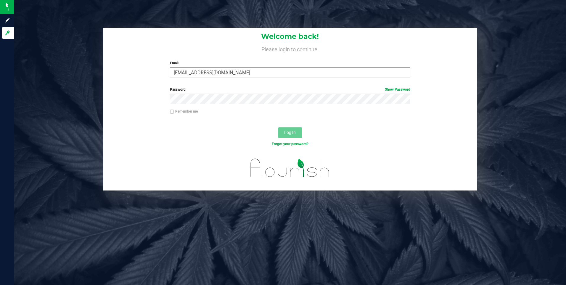
click at [238, 73] on input "[EMAIL_ADDRESS][DOMAIN_NAME]" at bounding box center [290, 72] width 240 height 11
type input "[EMAIL_ADDRESS][DOMAIN_NAME]"
click at [289, 138] on div "Log In" at bounding box center [290, 135] width 374 height 20
click at [290, 136] on button "Log In" at bounding box center [290, 132] width 24 height 11
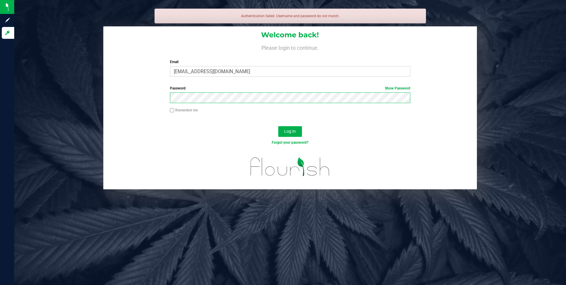
click at [278, 126] on button "Log In" at bounding box center [290, 131] width 24 height 11
